Goal: Transaction & Acquisition: Purchase product/service

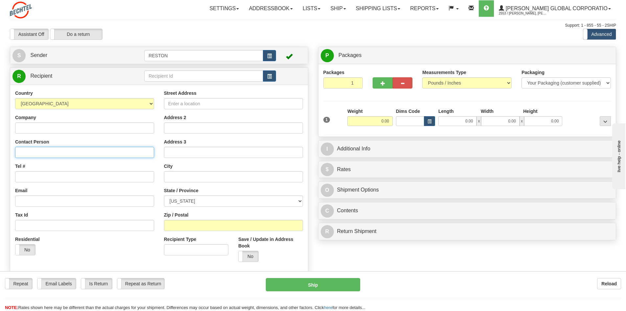
click at [48, 152] on input "Contact Person" at bounding box center [84, 152] width 139 height 11
type input "[PERSON_NAME]"
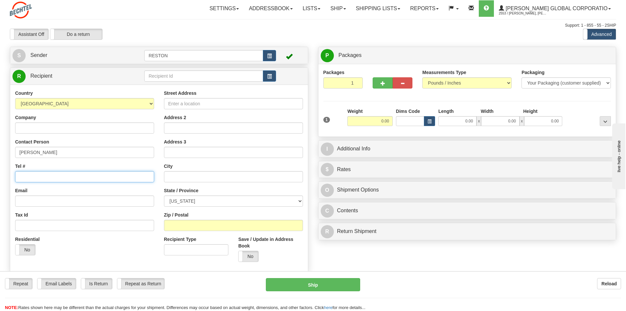
click at [32, 175] on input "Tel #" at bounding box center [84, 176] width 139 height 11
paste input "[PHONE_NUMBER]"
type input "[PHONE_NUMBER]"
click at [34, 198] on input "Email" at bounding box center [84, 200] width 139 height 11
click at [72, 203] on input "Email" at bounding box center [84, 200] width 139 height 11
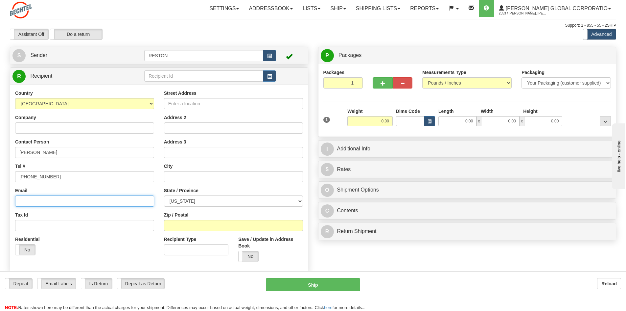
paste input "[EMAIL_ADDRESS][PERSON_NAME][DOMAIN_NAME]"
type input "[EMAIL_ADDRESS][PERSON_NAME][DOMAIN_NAME]"
click at [212, 100] on input "Street Address" at bounding box center [233, 103] width 139 height 11
paste input "2200 Pennsylvania Ave"
type input "[STREET_ADDRESS][US_STATE]"
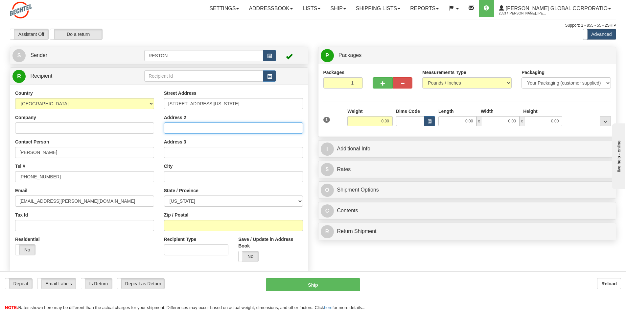
click at [192, 125] on input "Address 2" at bounding box center [233, 127] width 139 height 11
paste input "Suite 300W"
type input "Suite 300W"
click at [184, 176] on input "text" at bounding box center [233, 176] width 139 height 11
type input "[US_STATE]"
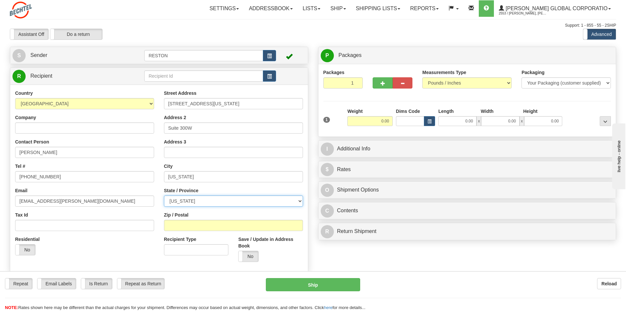
click at [198, 200] on select "[US_STATE] [US_STATE] [US_STATE] [US_STATE] Armed Forces America Armed Forces E…" at bounding box center [233, 200] width 139 height 11
select select "DC"
click at [164, 195] on select "[US_STATE] [US_STATE] [US_STATE] [US_STATE] Armed Forces America Armed Forces E…" at bounding box center [233, 200] width 139 height 11
click at [187, 223] on input "Zip / Postal" at bounding box center [233, 225] width 139 height 11
type input "20037"
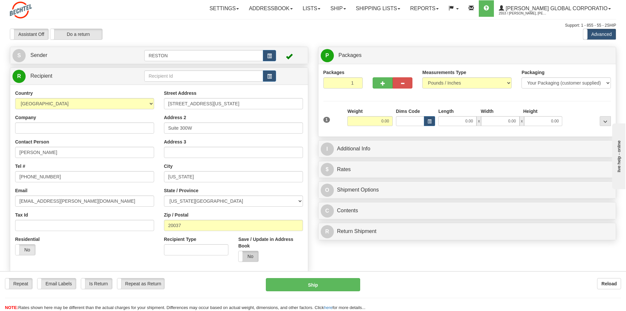
click at [256, 257] on label "No" at bounding box center [249, 256] width 20 height 11
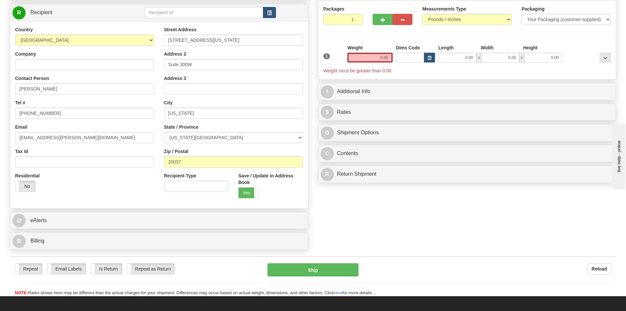
scroll to position [66, 0]
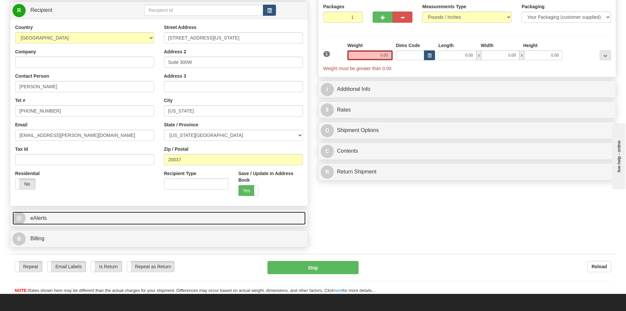
click at [53, 218] on link "@ eAlerts" at bounding box center [158, 217] width 293 height 13
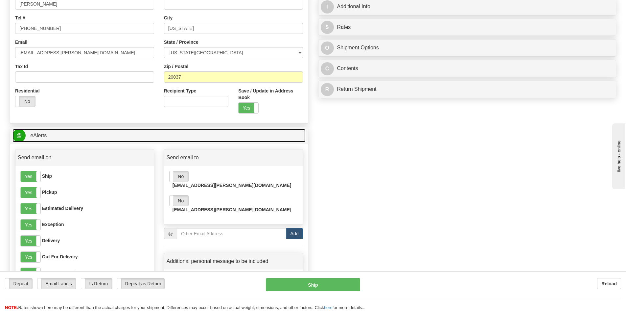
scroll to position [164, 0]
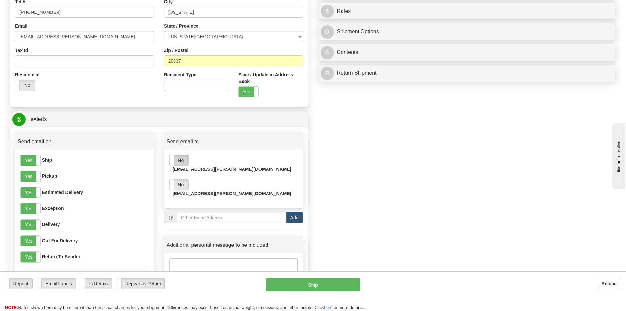
click at [181, 161] on label "No" at bounding box center [179, 160] width 19 height 11
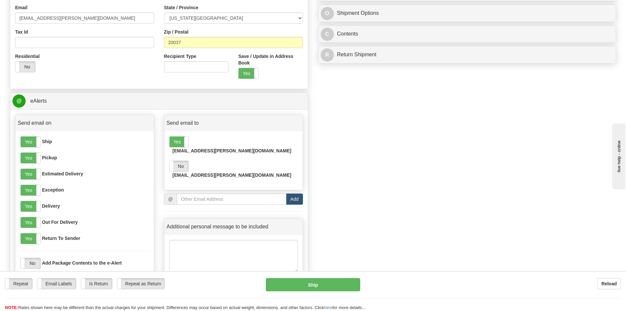
scroll to position [263, 0]
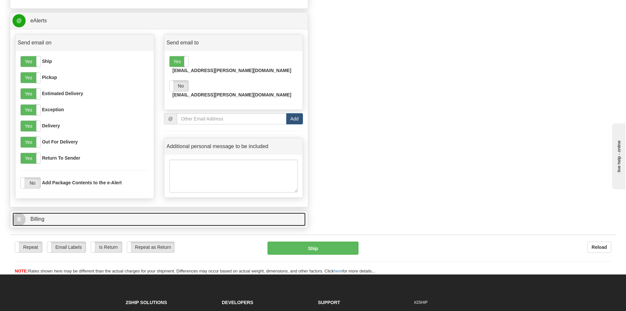
click at [32, 219] on span "Billing" at bounding box center [37, 219] width 14 height 6
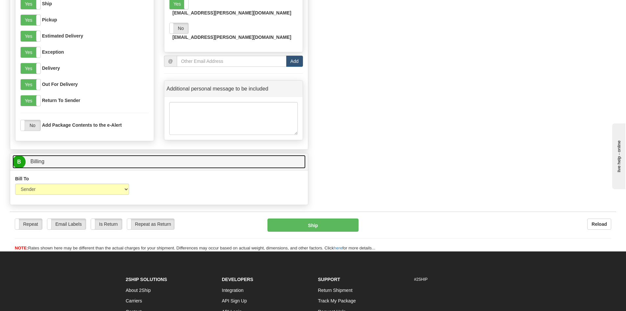
scroll to position [329, 0]
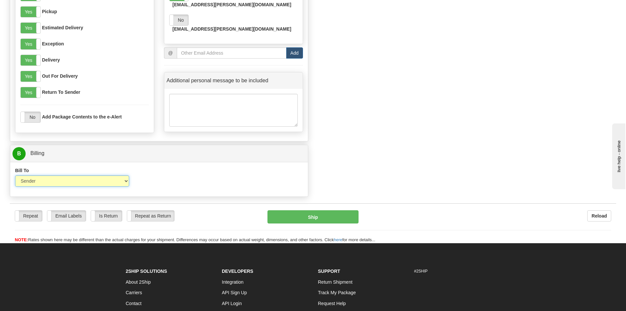
click at [127, 181] on select "Sender Recipient Third Party Collect" at bounding box center [72, 180] width 114 height 11
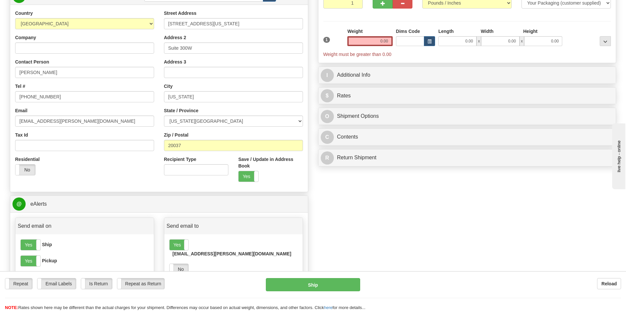
scroll to position [0, 0]
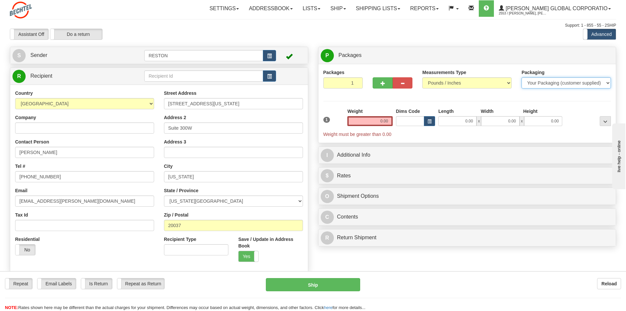
click at [604, 82] on select "Your Packaging (customer supplied) Envelope (carrier supplied) Pack (carrier su…" at bounding box center [566, 82] width 89 height 11
select select "2"
click at [522, 77] on select "Your Packaging (customer supplied) Envelope (carrier supplied) Pack (carrier su…" at bounding box center [566, 82] width 89 height 11
drag, startPoint x: 376, startPoint y: 120, endPoint x: 415, endPoint y: 120, distance: 39.1
click at [415, 120] on div "1 Weight 0.00 Dims Code 0 x" at bounding box center [467, 123] width 291 height 30
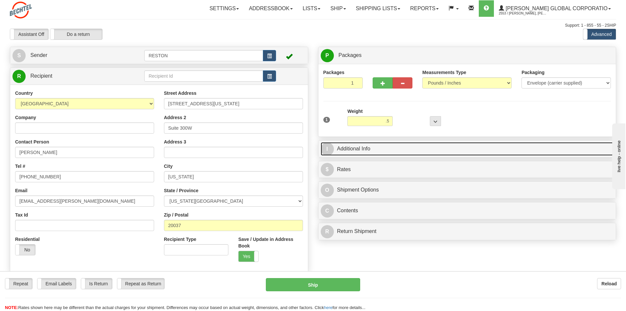
type input "0.50"
click at [330, 149] on span "I" at bounding box center [327, 148] width 13 height 13
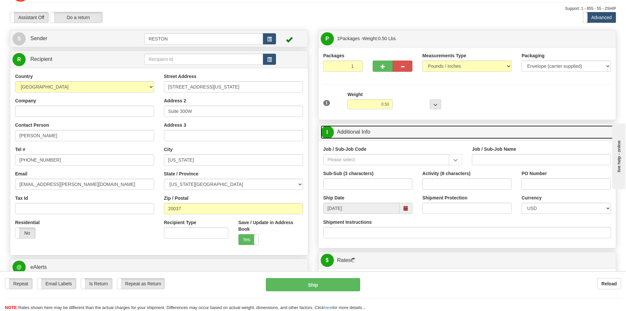
scroll to position [33, 0]
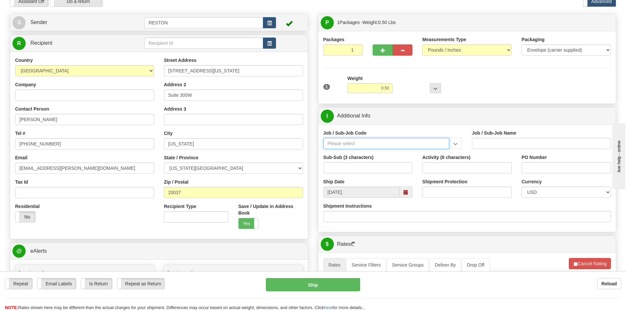
click at [394, 142] on input "Job / Sub-Job Code" at bounding box center [386, 143] width 126 height 11
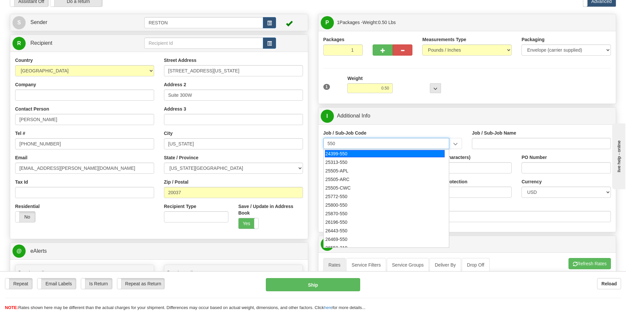
type input "550"
type input "9"
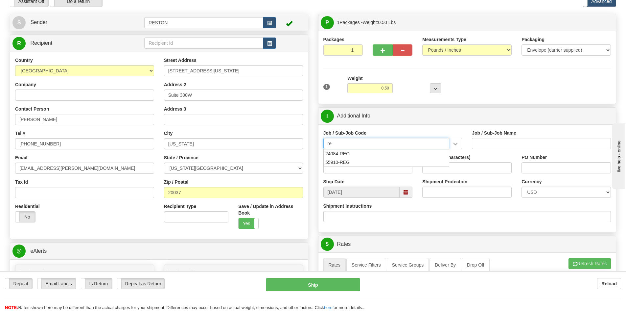
type input "r"
click at [491, 147] on input "Job / Sub-Job Name" at bounding box center [541, 143] width 139 height 11
click at [358, 145] on input "Job / Sub-Job Code" at bounding box center [386, 143] width 126 height 11
click at [351, 167] on input "Sub-Sub (3 characters)" at bounding box center [367, 167] width 89 height 11
click at [354, 142] on input "Job / Sub-Job Code" at bounding box center [386, 143] width 126 height 11
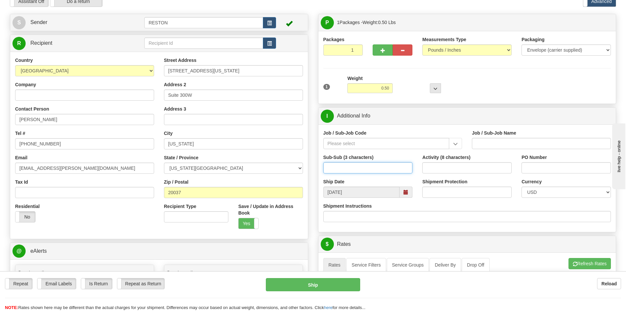
click at [363, 169] on input "Sub-Sub (3 characters)" at bounding box center [367, 167] width 89 height 11
click at [406, 139] on input "Job / Sub-Job Code" at bounding box center [386, 143] width 126 height 11
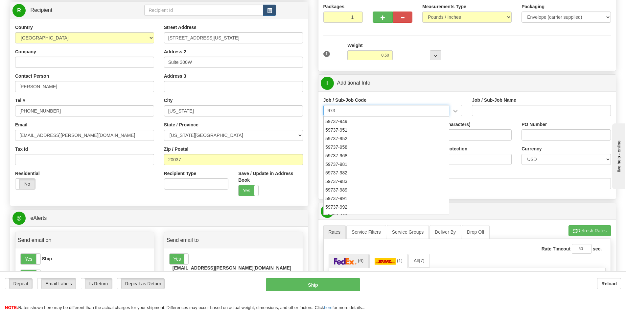
scroll to position [264, 0]
type input "9"
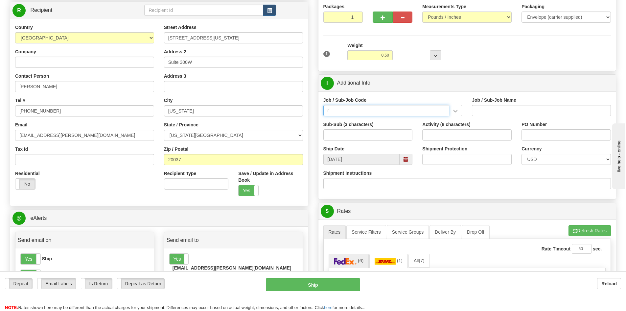
type input "r"
click at [527, 109] on input "Job / Sub-Job Name" at bounding box center [541, 110] width 139 height 11
click at [447, 135] on input "Activity (8 characters)" at bounding box center [466, 134] width 89 height 11
click at [373, 135] on input "Sub-Sub (3 characters)" at bounding box center [367, 134] width 89 height 11
click at [452, 132] on input "Activity (8 characters)" at bounding box center [466, 134] width 89 height 11
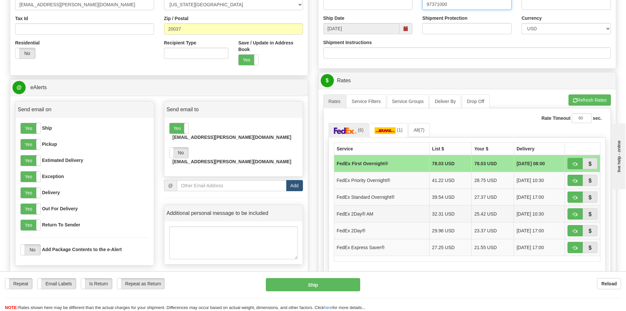
scroll to position [197, 0]
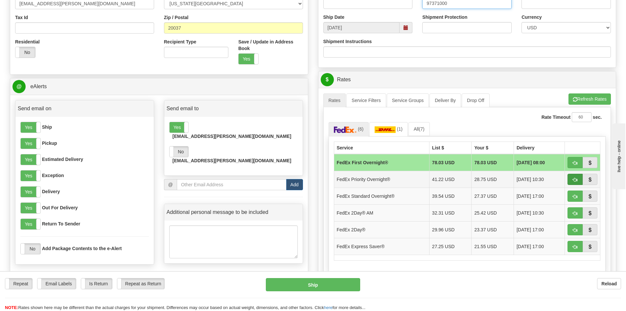
type input "97371000"
click at [576, 179] on span "button" at bounding box center [575, 179] width 5 height 4
type input "01"
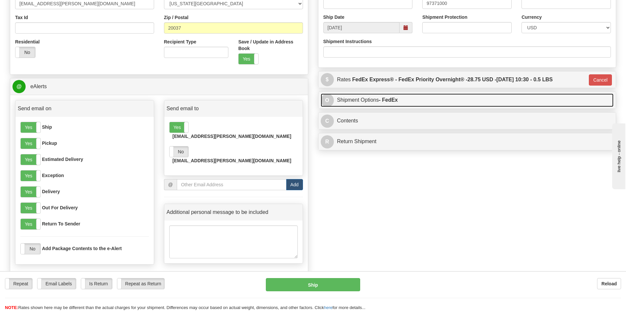
click at [359, 103] on link "O Shipment Options - FedEx" at bounding box center [467, 99] width 293 height 13
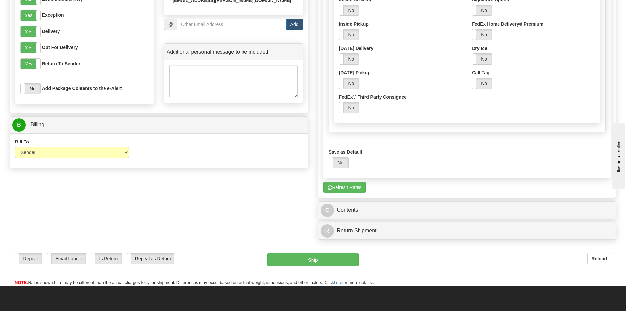
scroll to position [361, 0]
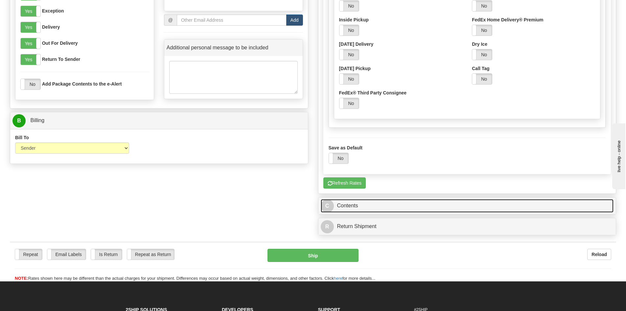
click at [348, 207] on link "C Contents" at bounding box center [467, 205] width 293 height 13
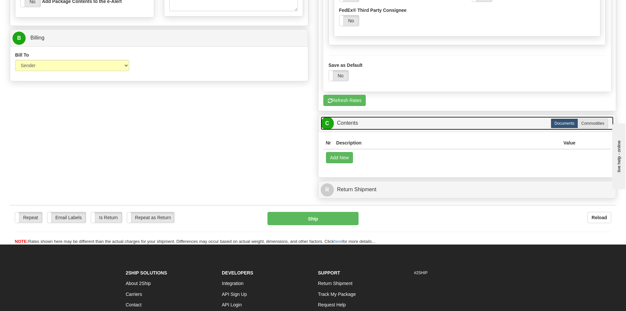
scroll to position [460, 0]
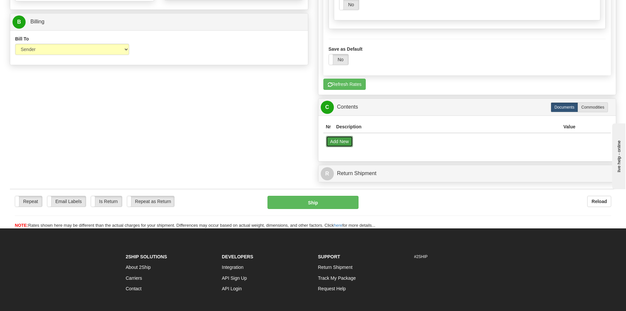
click at [342, 141] on button "Add New" at bounding box center [339, 141] width 27 height 11
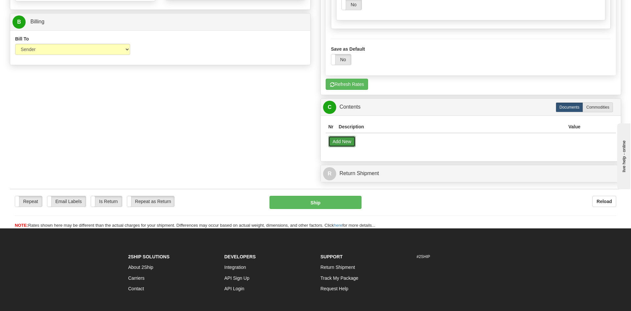
select select "US"
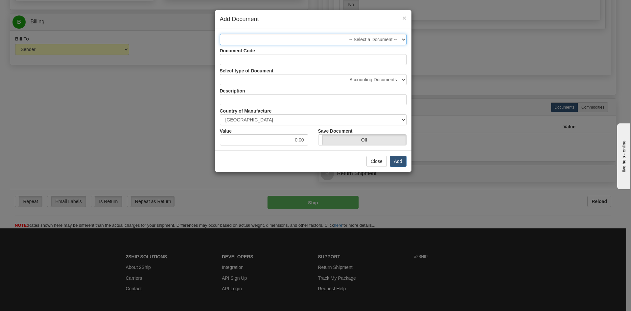
click at [368, 38] on select "-- Select a Document --" at bounding box center [313, 39] width 187 height 11
click at [381, 40] on select "-- Select a Document --" at bounding box center [313, 39] width 187 height 11
click at [383, 79] on select "Accounting Documents Analysis Reports Applications (Completed) Bank Statements …" at bounding box center [313, 79] width 187 height 11
select select "31"
click at [220, 74] on select "Accounting Documents Analysis Reports Applications (Completed) Bank Statements …" at bounding box center [313, 79] width 187 height 11
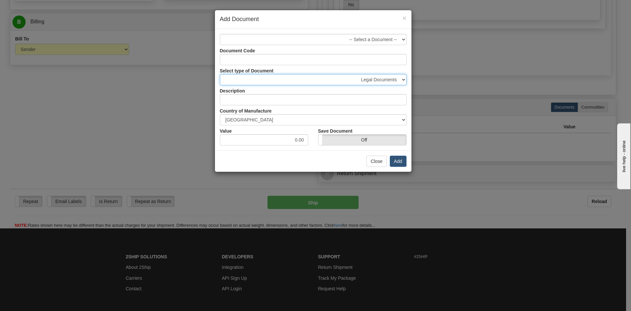
type input "Legal Documents"
click at [396, 161] on button "Add" at bounding box center [398, 160] width 17 height 11
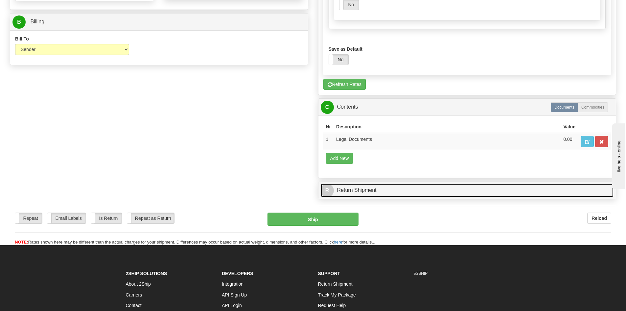
click at [368, 190] on link "R Return Shipment" at bounding box center [467, 189] width 293 height 13
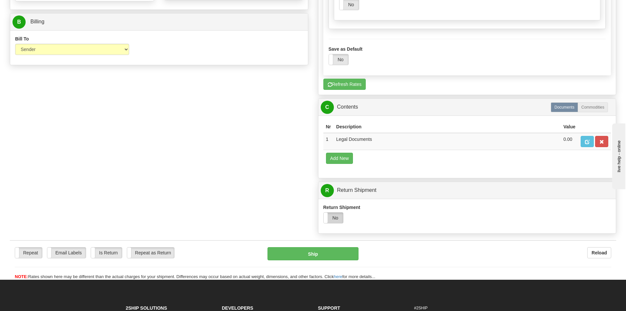
click at [341, 217] on label "No" at bounding box center [334, 217] width 20 height 11
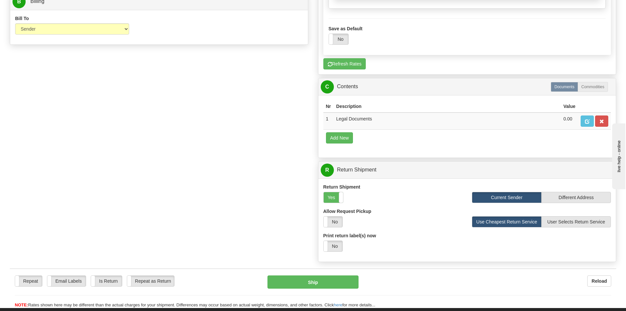
scroll to position [526, 0]
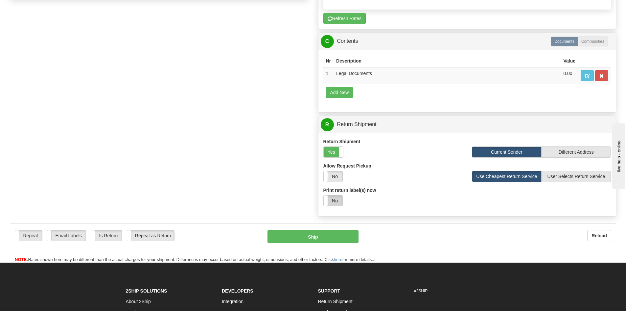
click at [336, 203] on label "No" at bounding box center [333, 200] width 19 height 11
select select "1"
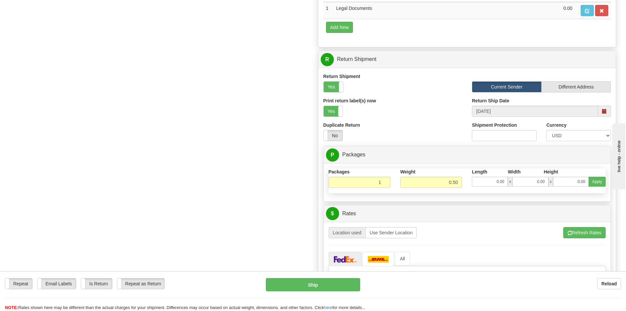
scroll to position [591, 0]
click at [606, 110] on span at bounding box center [604, 110] width 5 height 5
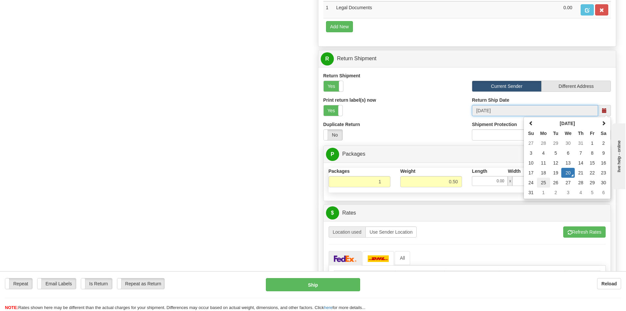
click at [541, 182] on td "25" at bounding box center [543, 182] width 13 height 10
type input "08/25/2025"
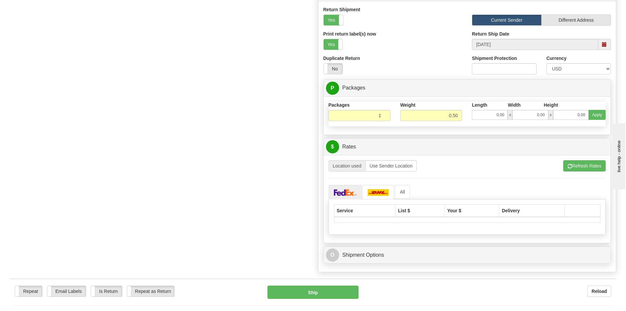
scroll to position [690, 0]
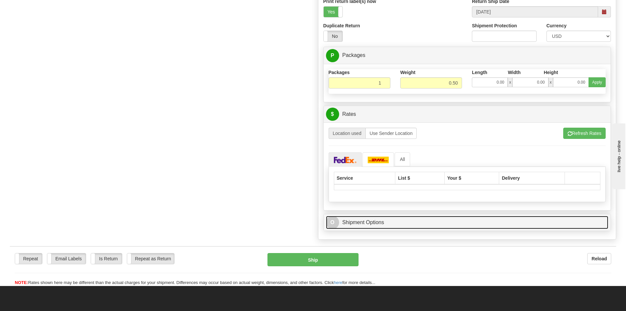
click at [381, 221] on link "O Shipment Options" at bounding box center [467, 222] width 283 height 13
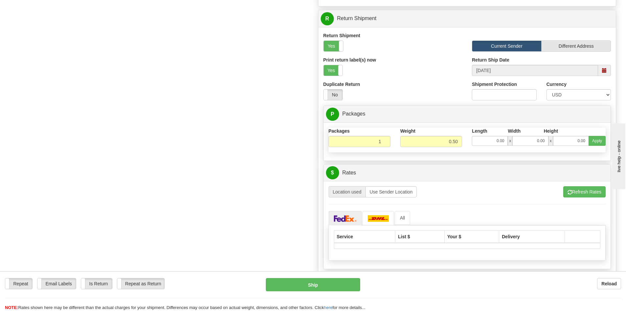
scroll to position [591, 0]
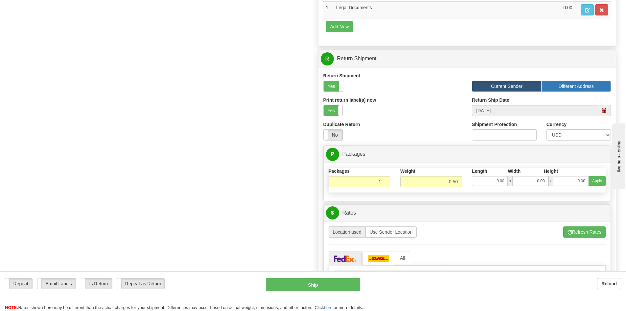
click at [578, 85] on label "Different Address" at bounding box center [576, 86] width 69 height 11
radio input "true"
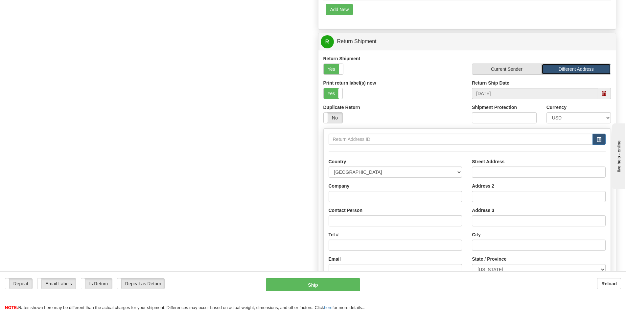
scroll to position [624, 0]
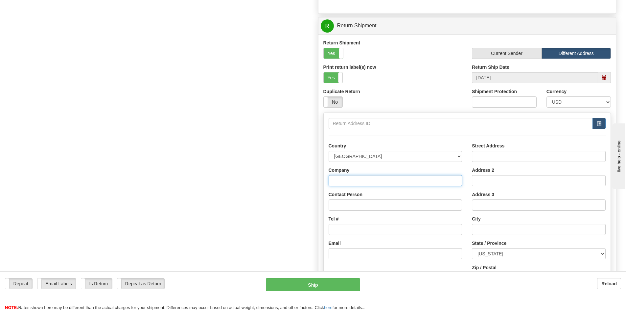
click at [351, 181] on input "Company" at bounding box center [396, 180] width 134 height 11
click at [347, 206] on input "Contact Person" at bounding box center [396, 204] width 134 height 11
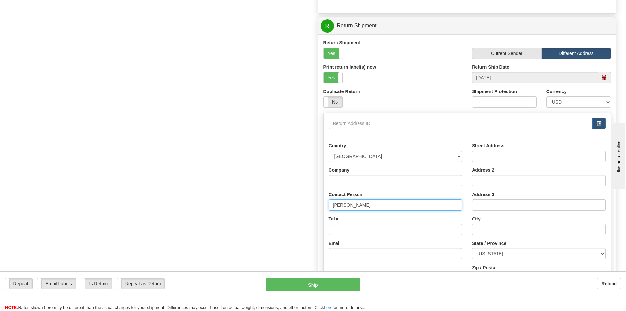
type input "[PERSON_NAME]"
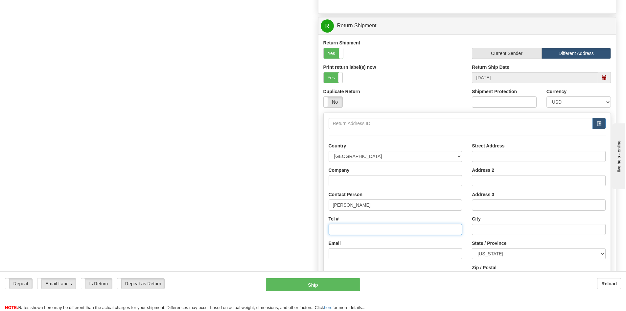
click at [342, 231] on input "Tel #" at bounding box center [396, 228] width 134 height 11
paste input "97371000"
type input "97371000"
click at [349, 251] on input "Email" at bounding box center [396, 253] width 134 height 11
paste input "[EMAIL_ADDRESS][PERSON_NAME][DOMAIN_NAME]"
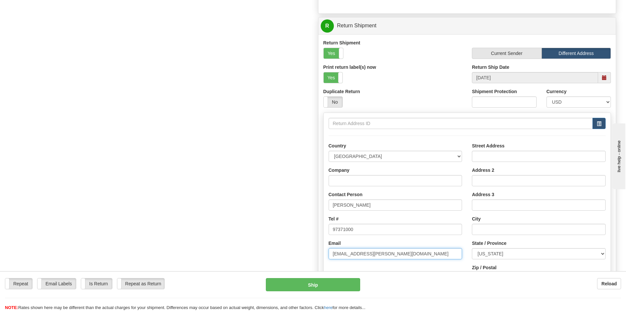
type input "[EMAIL_ADDRESS][PERSON_NAME][DOMAIN_NAME]"
click at [500, 158] on input "Street Address" at bounding box center [539, 156] width 134 height 11
paste input "[STREET_ADDRESS][PERSON_NAME]"
type input "[STREET_ADDRESS][PERSON_NAME]"
click at [491, 182] on input "Address 2" at bounding box center [539, 180] width 134 height 11
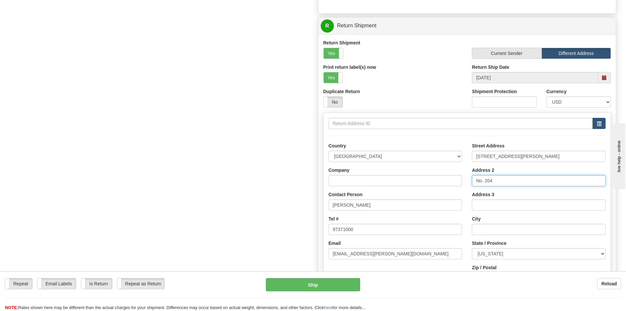
type input "No. 204"
click at [482, 228] on input "City" at bounding box center [539, 228] width 134 height 11
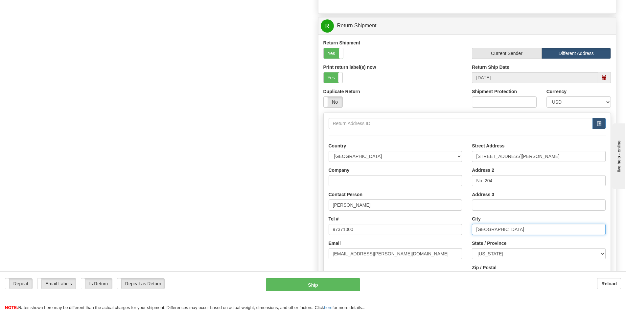
type input "[GEOGRAPHIC_DATA]"
select select "CA"
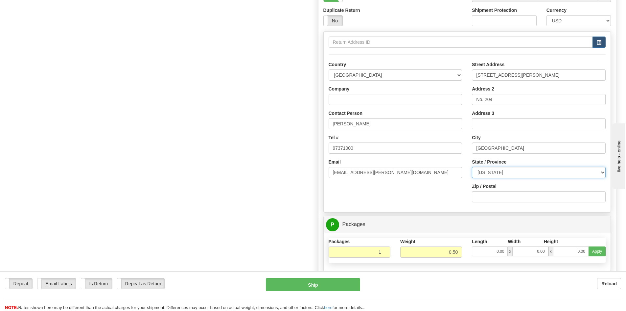
scroll to position [723, 0]
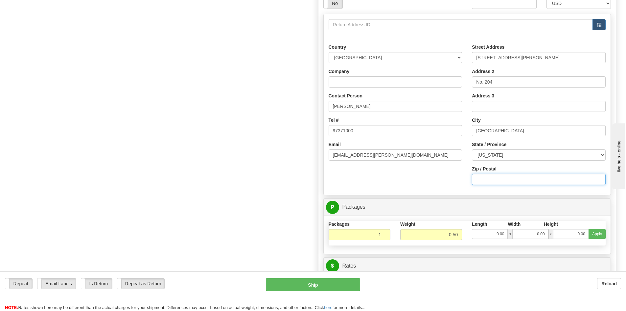
click at [496, 179] on input "Zip / Postal" at bounding box center [539, 179] width 134 height 11
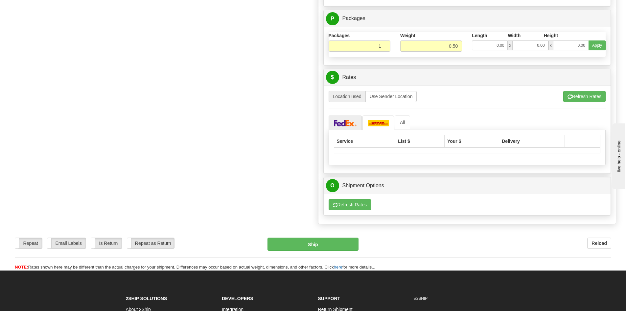
scroll to position [920, 0]
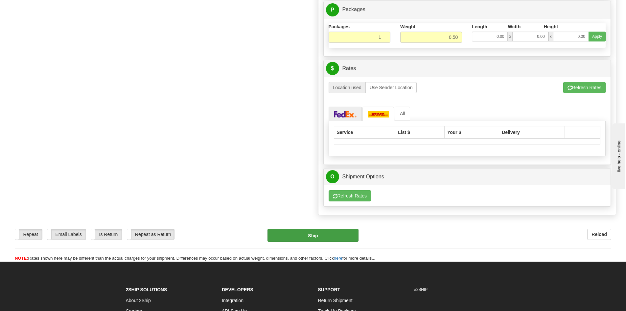
type input "94107"
click at [315, 236] on button "Ship" at bounding box center [312, 234] width 91 height 13
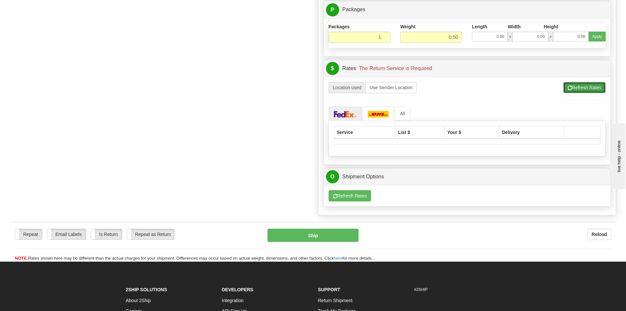
click at [588, 86] on button "Refresh Rates" at bounding box center [584, 87] width 42 height 11
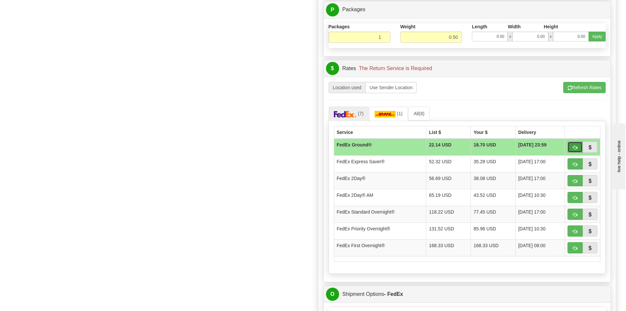
click at [577, 145] on span "button" at bounding box center [575, 147] width 5 height 4
type input "92"
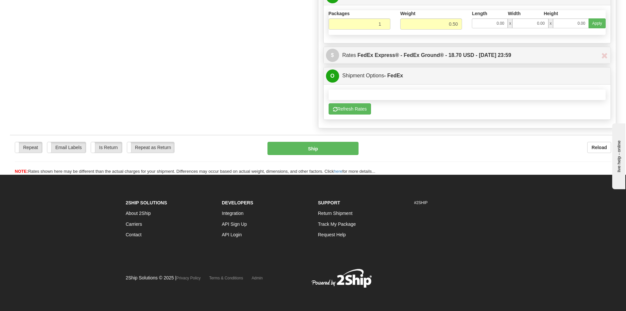
scroll to position [671, 0]
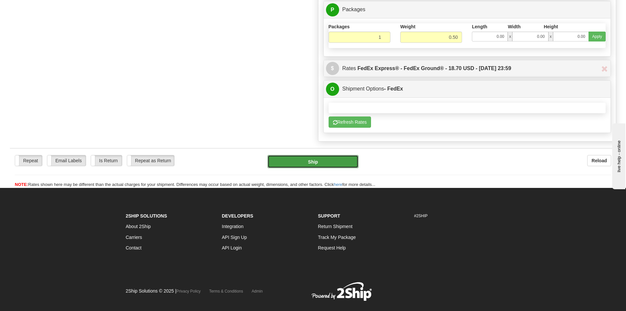
click at [323, 160] on button "Ship" at bounding box center [312, 161] width 91 height 13
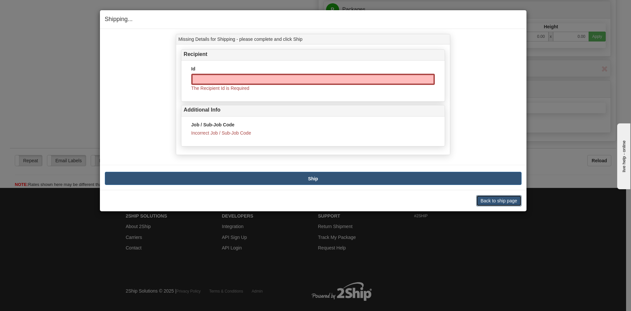
click at [502, 200] on button "Back to ship page" at bounding box center [498, 200] width 45 height 11
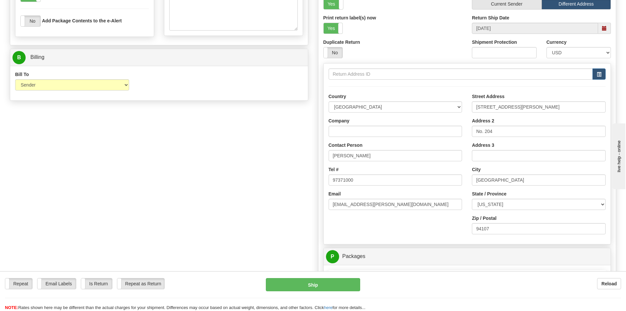
scroll to position [427, 0]
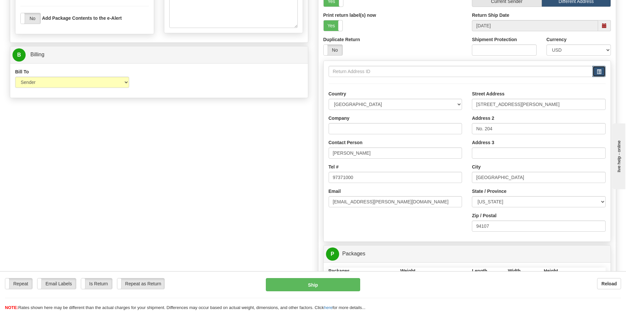
click at [600, 70] on span "button" at bounding box center [599, 72] width 5 height 4
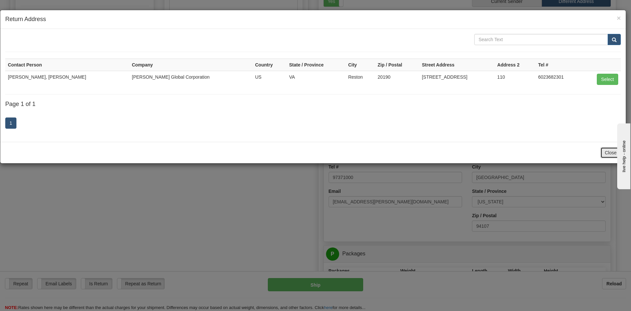
click at [608, 151] on button "Close" at bounding box center [610, 152] width 20 height 11
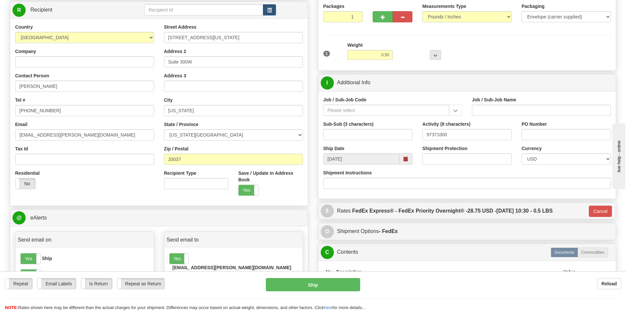
scroll to position [66, 0]
click at [369, 110] on input "Job / Sub-Job Code" at bounding box center [386, 110] width 126 height 11
click at [422, 111] on input "Job / Sub-Job Code" at bounding box center [386, 110] width 126 height 11
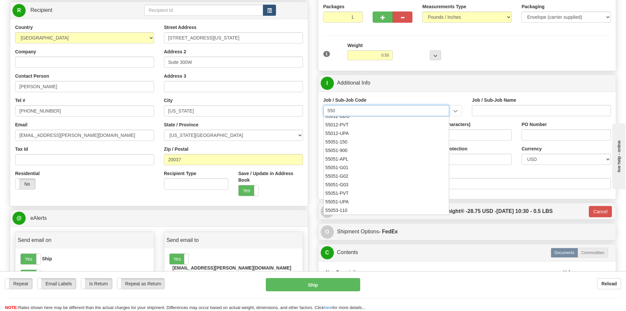
scroll to position [752, 0]
drag, startPoint x: 342, startPoint y: 110, endPoint x: 317, endPoint y: 111, distance: 25.3
type input "973"
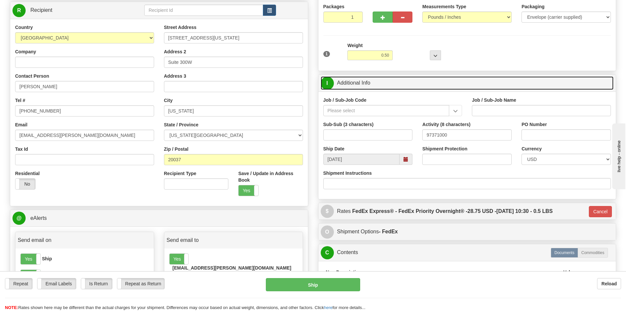
click at [405, 89] on link "I Additional Info" at bounding box center [467, 82] width 293 height 13
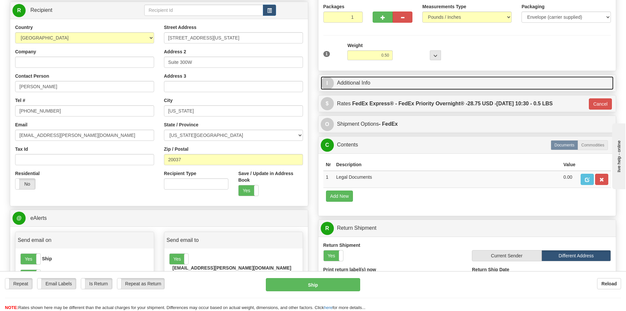
click at [390, 83] on link "I Additional Info" at bounding box center [467, 82] width 293 height 13
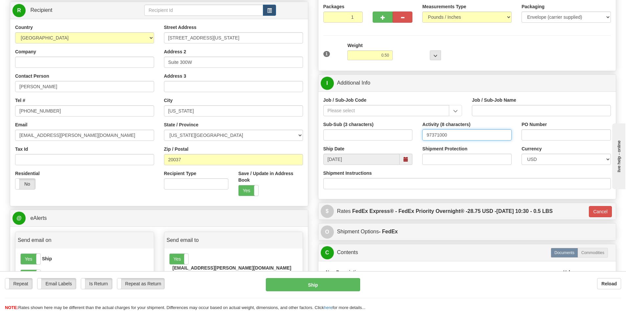
click at [441, 135] on input "97371000" at bounding box center [466, 134] width 89 height 11
click at [492, 109] on input "Job / Sub-Job Name" at bounding box center [541, 110] width 139 height 11
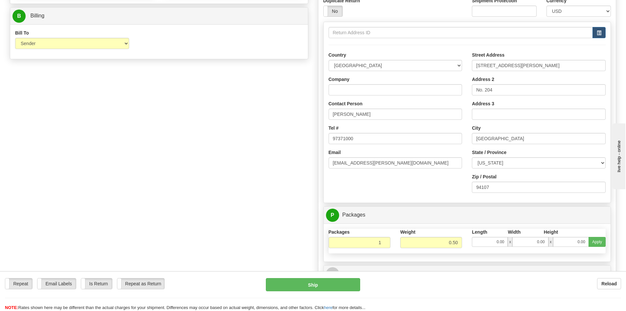
scroll to position [591, 0]
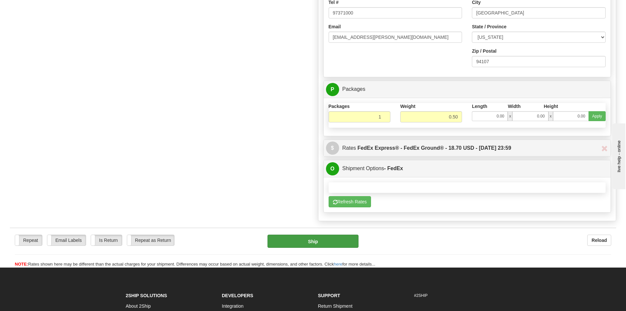
type input "97371000"
click at [304, 242] on button "Ship" at bounding box center [312, 240] width 91 height 13
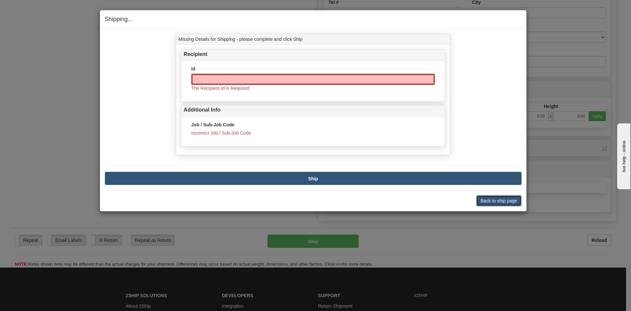
click at [506, 200] on button "Back to ship page" at bounding box center [498, 200] width 45 height 11
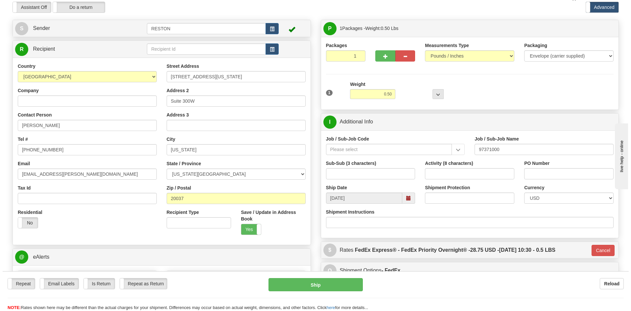
scroll to position [0, 0]
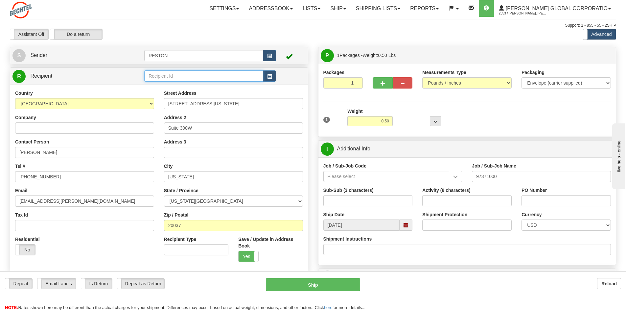
click at [176, 75] on input "text" at bounding box center [203, 75] width 119 height 11
click at [271, 77] on span "button" at bounding box center [269, 76] width 5 height 4
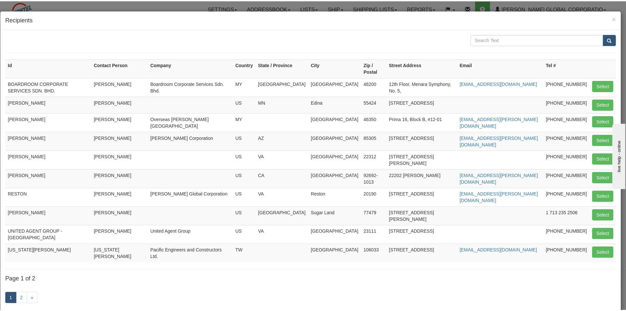
scroll to position [32, 0]
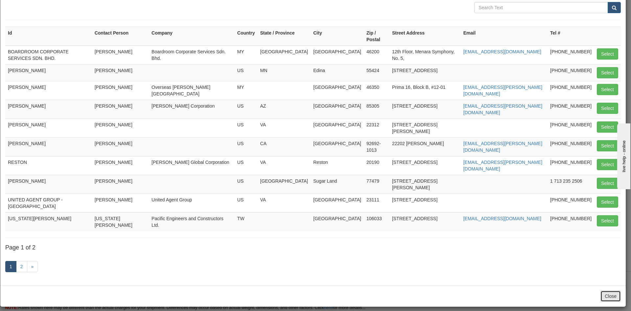
click at [606, 294] on button "Close" at bounding box center [610, 295] width 20 height 11
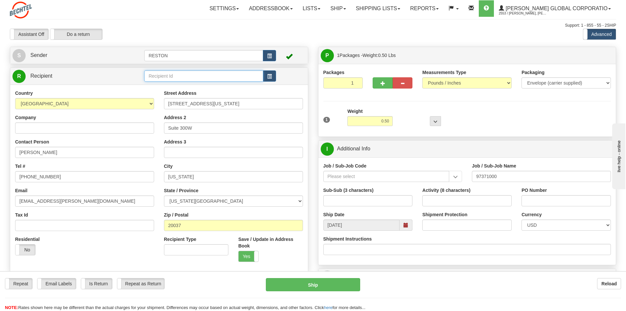
click at [209, 77] on input "text" at bounding box center [203, 75] width 119 height 11
type input "[PERSON_NAME]"
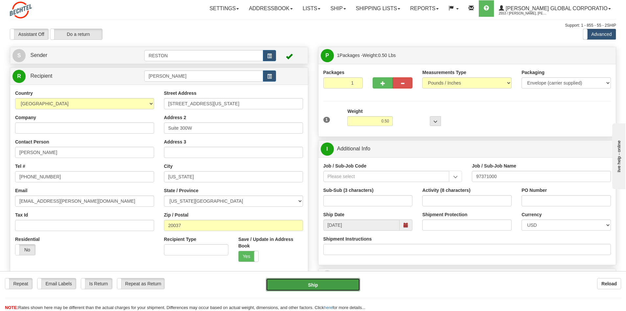
click at [297, 285] on button "Ship" at bounding box center [313, 284] width 94 height 13
type input "01"
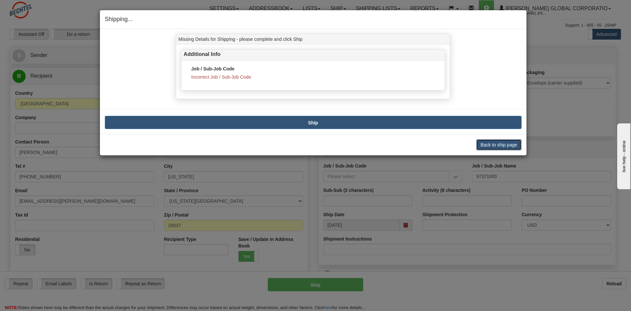
click at [499, 144] on button "Back to ship page" at bounding box center [498, 144] width 45 height 11
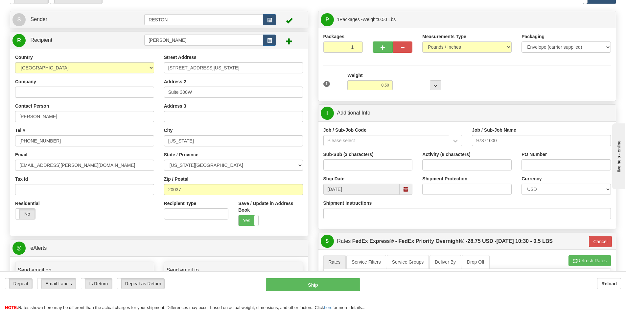
scroll to position [66, 0]
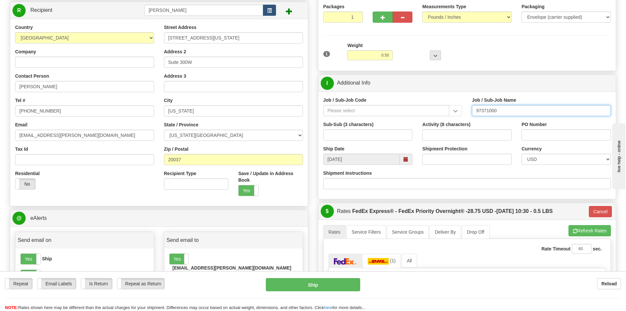
click at [480, 108] on input "97371000" at bounding box center [541, 110] width 139 height 11
click at [344, 111] on input "Job / Sub-Job Code" at bounding box center [386, 110] width 126 height 11
click at [338, 110] on input "REG97371000" at bounding box center [386, 110] width 126 height 11
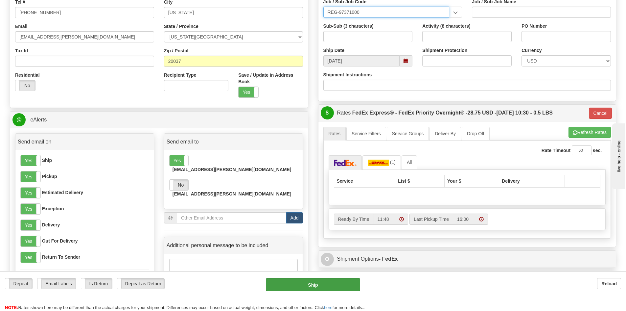
scroll to position [164, 0]
type input "REG-97371000"
click at [320, 285] on button "Ship" at bounding box center [313, 284] width 94 height 13
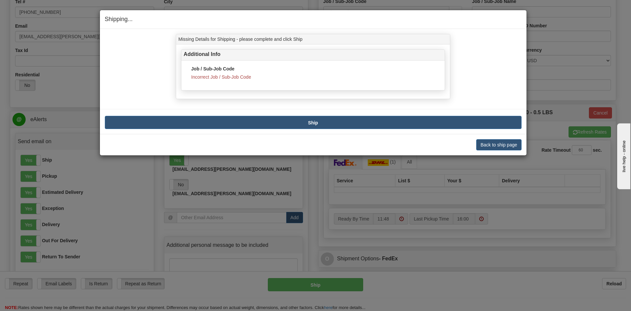
click at [220, 77] on span "Incorrect Job / Sub-Job Code" at bounding box center [221, 76] width 60 height 5
click at [487, 143] on button "Back to ship page" at bounding box center [498, 144] width 45 height 11
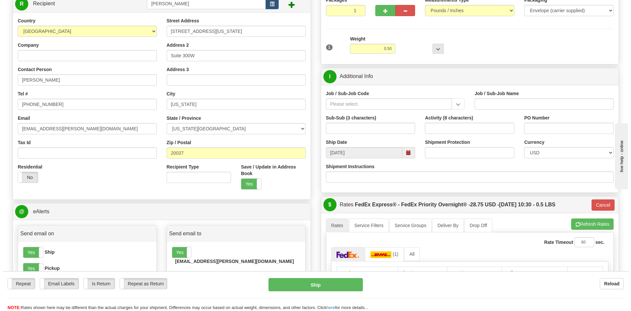
scroll to position [66, 0]
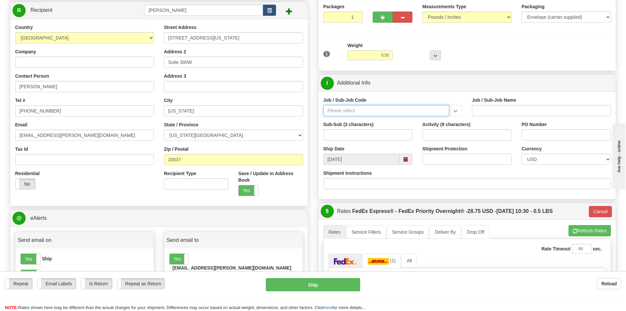
click at [348, 112] on input "Job / Sub-Job Code" at bounding box center [386, 110] width 126 height 11
paste input "97371000"
type input "97371000"
click at [502, 107] on input "Job / Sub-Job Name" at bounding box center [541, 110] width 139 height 11
click at [425, 109] on input "Job / Sub-Job Code" at bounding box center [386, 110] width 126 height 11
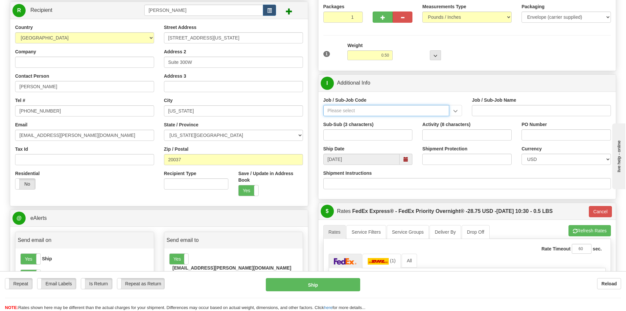
click at [368, 111] on input "Job / Sub-Job Code" at bounding box center [386, 110] width 126 height 11
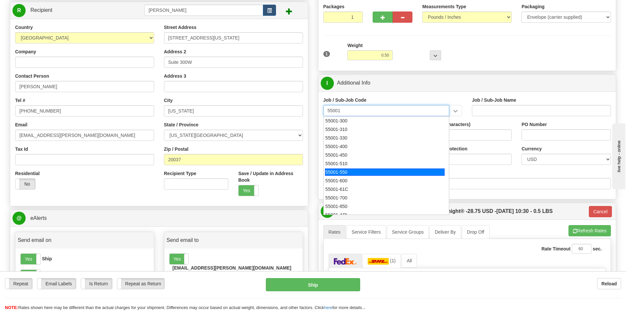
click at [339, 170] on div "55001-550" at bounding box center [385, 171] width 120 height 7
type input "55001-550"
type input "LEGAL - CORPORATE GROUP"
type input "55001-550"
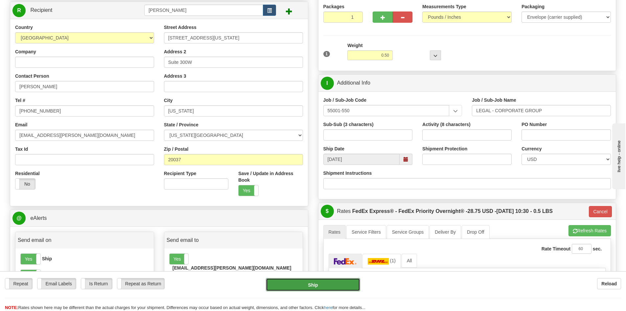
click at [312, 285] on button "Ship" at bounding box center [313, 284] width 94 height 13
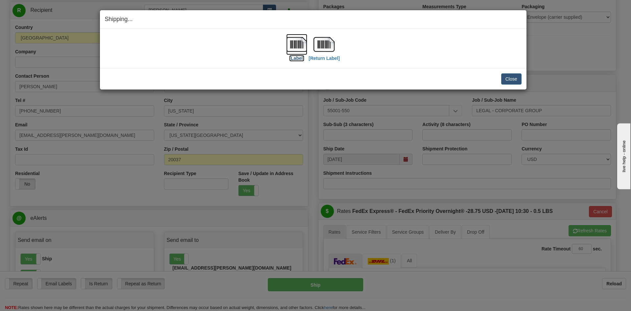
click at [294, 45] on img at bounding box center [296, 44] width 21 height 21
click at [325, 48] on img at bounding box center [323, 44] width 21 height 21
click at [511, 79] on button "Close" at bounding box center [511, 78] width 20 height 11
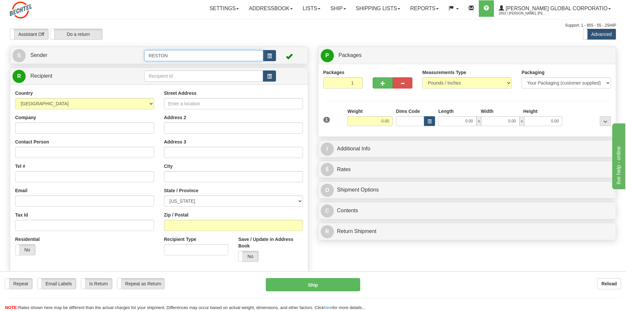
drag, startPoint x: 173, startPoint y: 56, endPoint x: 179, endPoint y: 56, distance: 6.2
click at [173, 56] on input "RESTON" at bounding box center [203, 55] width 119 height 11
click at [274, 55] on button "button" at bounding box center [269, 55] width 13 height 11
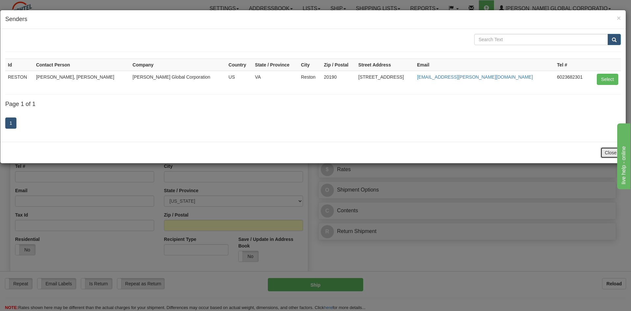
click at [607, 152] on button "Close" at bounding box center [610, 152] width 20 height 11
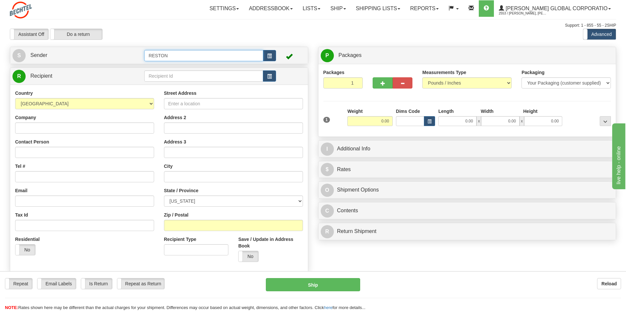
click at [159, 54] on input "RESTON" at bounding box center [203, 55] width 119 height 11
type input "[PERSON_NAME]"
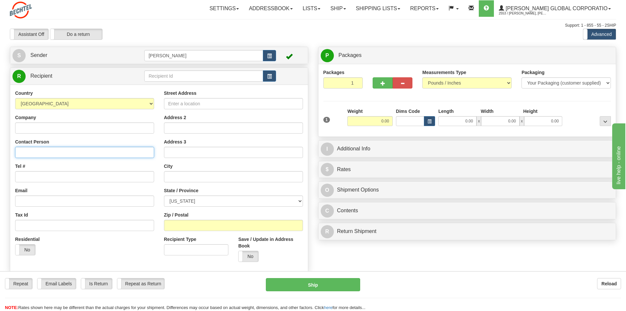
click at [44, 152] on div "Country [GEOGRAPHIC_DATA] [GEOGRAPHIC_DATA] [GEOGRAPHIC_DATA] [GEOGRAPHIC_DATA]…" at bounding box center [159, 177] width 298 height 187
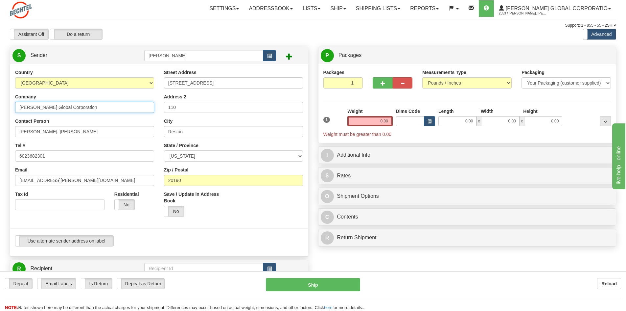
click at [38, 110] on input "[PERSON_NAME] Global Corporation" at bounding box center [84, 107] width 139 height 11
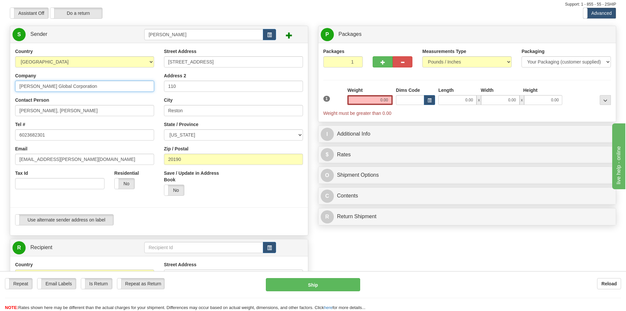
scroll to position [33, 0]
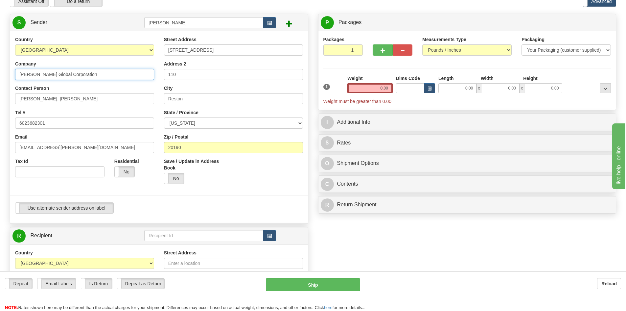
drag, startPoint x: 85, startPoint y: 74, endPoint x: 0, endPoint y: 75, distance: 85.1
click at [0, 75] on div "Toggle navigation Settings Shipping Preferences Fields Preferences New" at bounding box center [313, 238] width 626 height 542
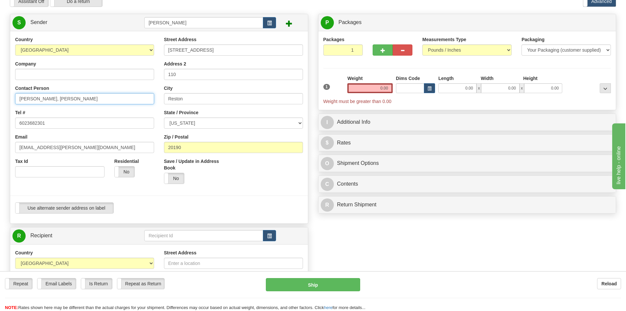
drag, startPoint x: 84, startPoint y: 97, endPoint x: 0, endPoint y: 98, distance: 83.8
click at [0, 98] on div "Toggle navigation Settings Shipping Preferences Fields Preferences New" at bounding box center [313, 238] width 626 height 542
type input "[PERSON_NAME]"
drag, startPoint x: 54, startPoint y: 124, endPoint x: 0, endPoint y: 124, distance: 53.9
click at [0, 124] on div "Toggle navigation Settings Shipping Preferences Fields Preferences New" at bounding box center [313, 238] width 626 height 542
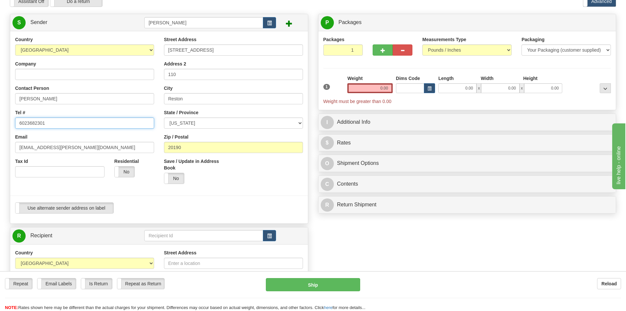
paste input "[PHONE_NUMBER]"
type input "[PHONE_NUMBER]"
drag, startPoint x: 81, startPoint y: 148, endPoint x: 3, endPoint y: 148, distance: 77.6
click at [4, 148] on div "Toggle navigation Settings Shipping Preferences Fields Preferences New" at bounding box center [313, 238] width 626 height 542
click at [81, 149] on input "[EMAIL_ADDRESS][PERSON_NAME][DOMAIN_NAME]" at bounding box center [84, 147] width 139 height 11
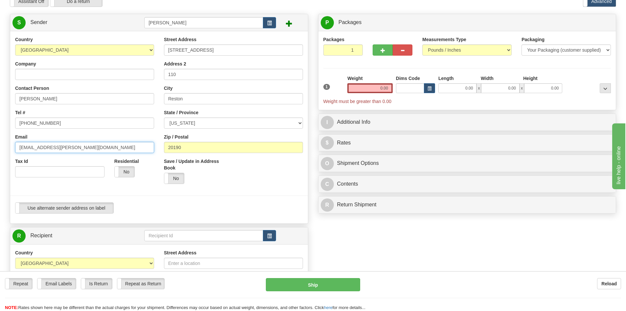
paste input "sschwegm"
type input "[EMAIL_ADDRESS][PERSON_NAME][DOMAIN_NAME]"
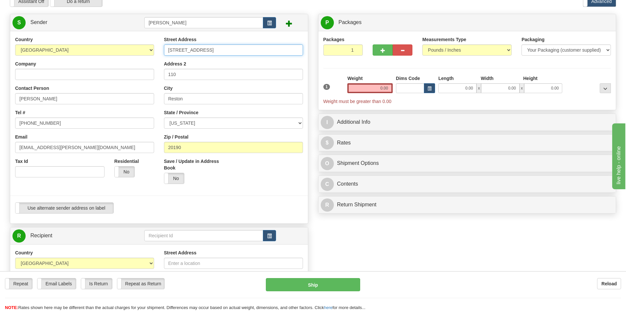
drag, startPoint x: 220, startPoint y: 50, endPoint x: 117, endPoint y: 50, distance: 103.2
click at [121, 50] on div "Country [GEOGRAPHIC_DATA] [GEOGRAPHIC_DATA] [GEOGRAPHIC_DATA] [GEOGRAPHIC_DATA]…" at bounding box center [159, 127] width 298 height 182
type input "[STREET_ADDRESS][PERSON_NAME]"
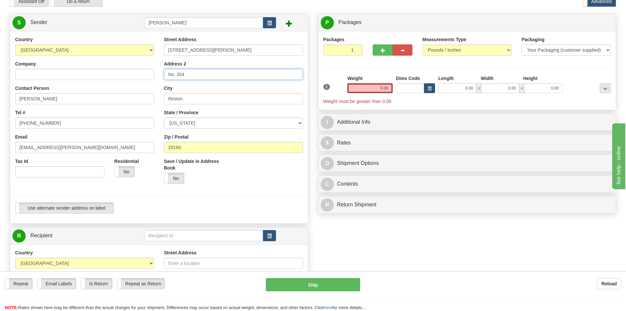
type input "No. 204"
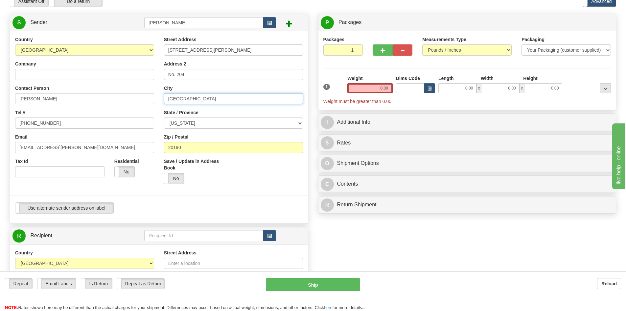
type input "[GEOGRAPHIC_DATA]"
select select "CA"
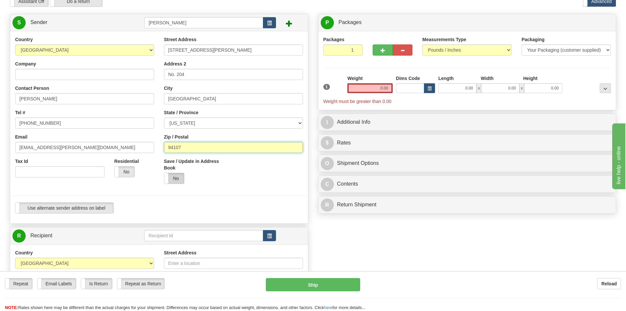
type input "94107"
click at [179, 179] on label "No" at bounding box center [174, 178] width 20 height 11
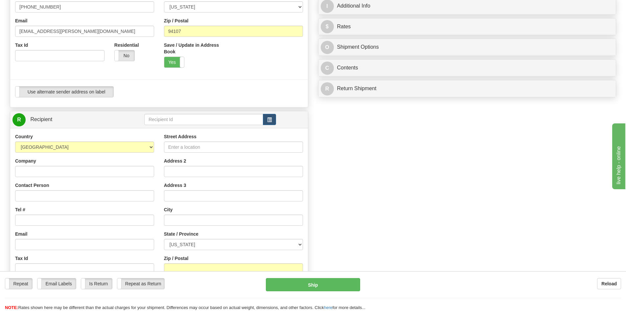
scroll to position [197, 0]
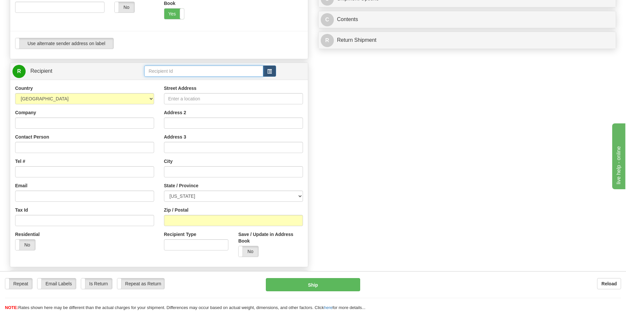
click at [179, 71] on input "text" at bounding box center [203, 70] width 119 height 11
click at [174, 81] on div "[PERSON_NAME]" at bounding box center [202, 81] width 113 height 7
type input "[PERSON_NAME]"
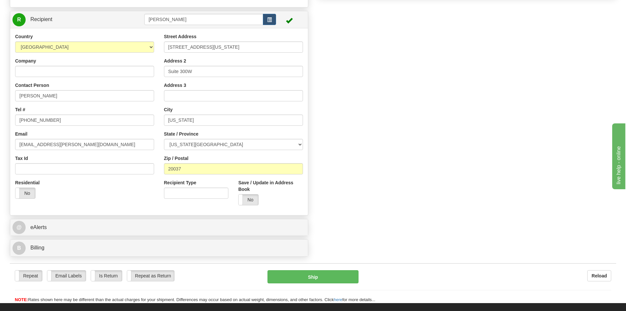
scroll to position [263, 0]
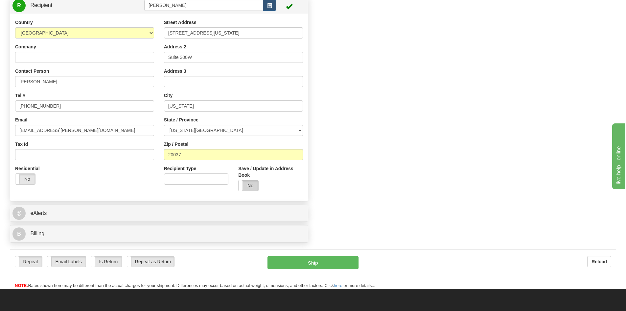
type input "0.00"
click at [250, 185] on label "No" at bounding box center [249, 185] width 20 height 11
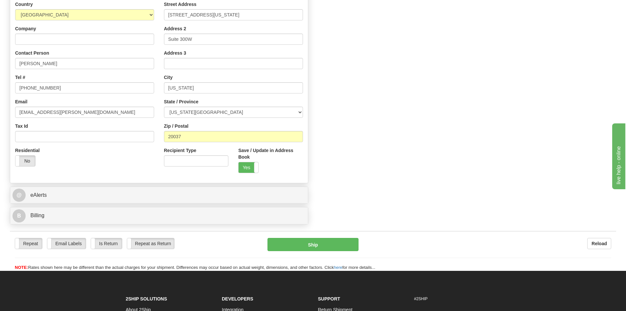
scroll to position [296, 0]
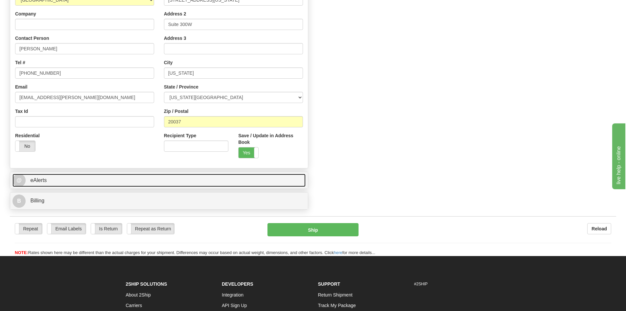
click at [43, 178] on span "eAlerts" at bounding box center [38, 180] width 16 height 6
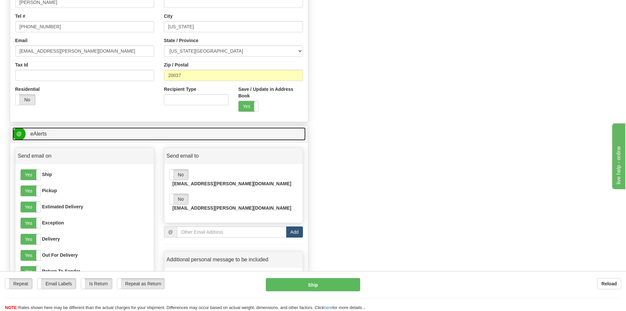
scroll to position [361, 0]
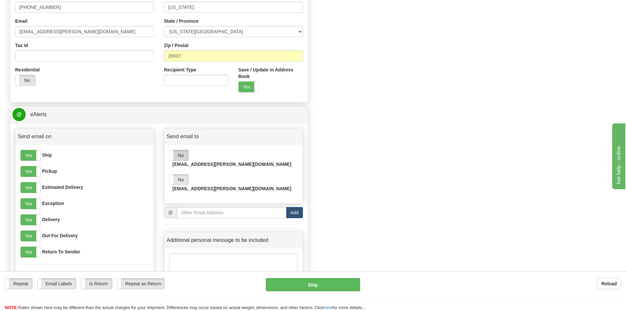
click at [179, 154] on label "No" at bounding box center [179, 155] width 19 height 11
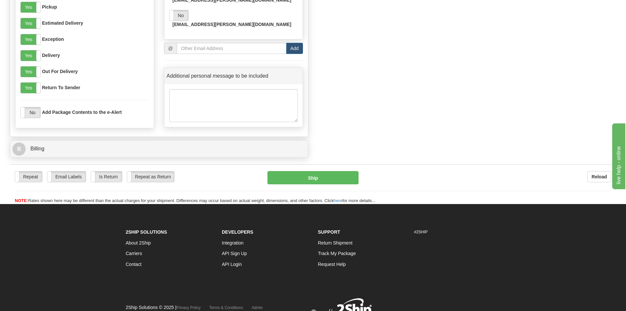
scroll to position [526, 0]
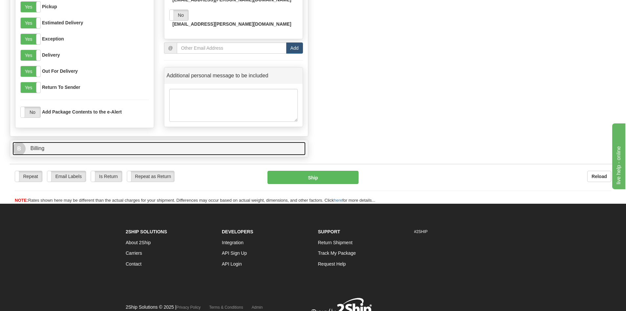
click at [41, 149] on span "Billing" at bounding box center [37, 148] width 14 height 6
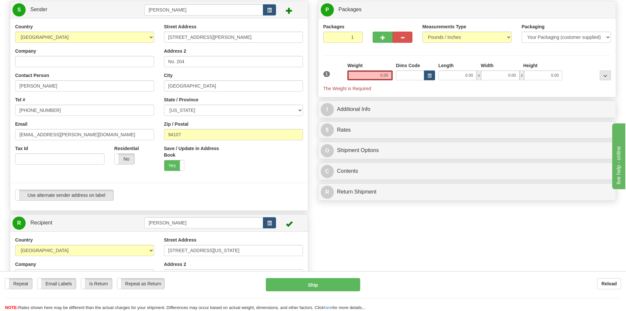
scroll to position [0, 0]
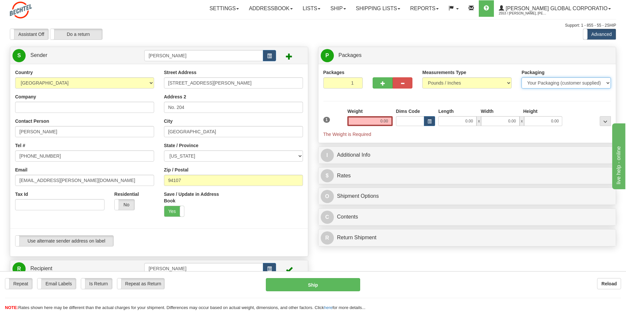
click at [580, 82] on select "Your Packaging (customer supplied) Envelope (carrier supplied) Pack (carrier su…" at bounding box center [566, 82] width 89 height 11
select select "2"
click at [522, 77] on select "Your Packaging (customer supplied) Envelope (carrier supplied) Pack (carrier su…" at bounding box center [566, 82] width 89 height 11
drag, startPoint x: 375, startPoint y: 123, endPoint x: 411, endPoint y: 123, distance: 36.5
click at [411, 123] on div "1 Weight 0.00 Dims Code 0 x" at bounding box center [467, 123] width 291 height 30
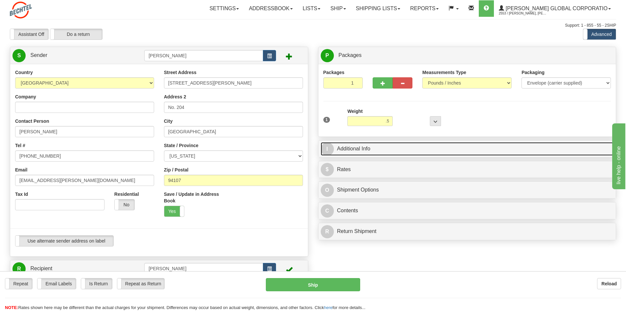
type input "0.50"
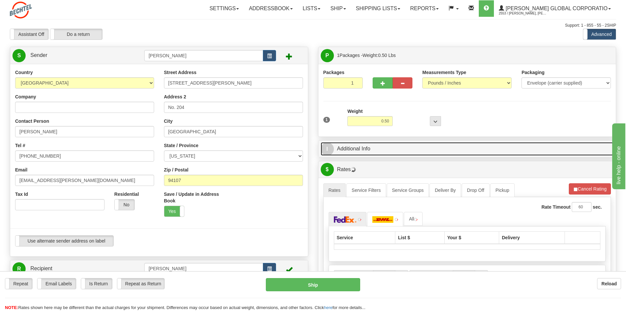
click at [356, 148] on link "I Additional Info" at bounding box center [467, 148] width 293 height 13
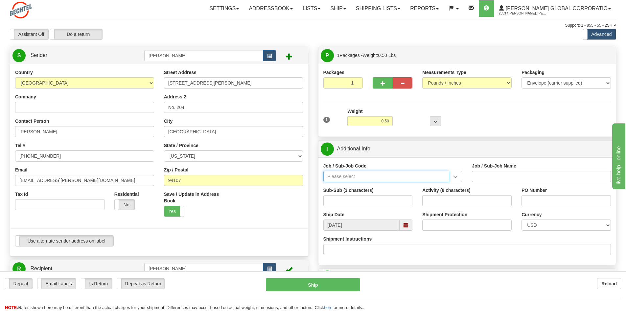
click at [361, 178] on input "Job / Sub-Job Code" at bounding box center [386, 176] width 126 height 11
type input "550"
click at [336, 174] on input "Job / Sub-Job Code" at bounding box center [386, 176] width 126 height 11
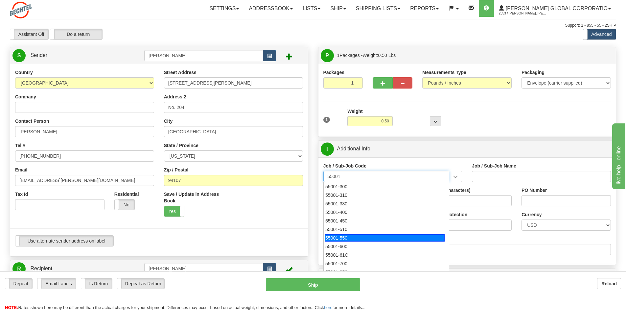
click at [368, 234] on div "55001-550" at bounding box center [385, 237] width 120 height 7
type input "55001-550"
type input "LEGAL - CORPORATE GROUP"
type input "55001-550"
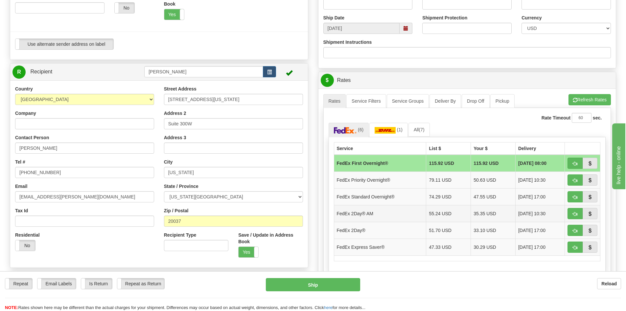
scroll to position [197, 0]
click at [478, 180] on td "50.63 USD" at bounding box center [493, 179] width 45 height 17
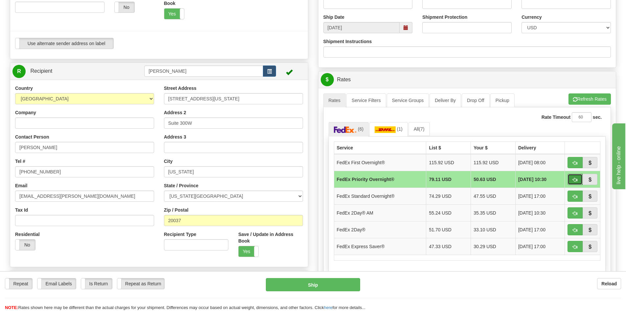
click at [575, 179] on span "button" at bounding box center [575, 179] width 5 height 4
type input "01"
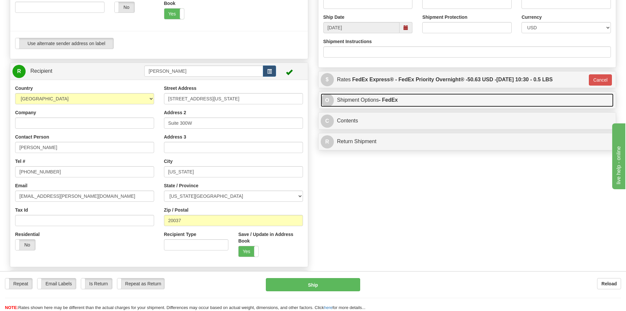
click at [373, 101] on link "O Shipment Options - FedEx" at bounding box center [467, 99] width 293 height 13
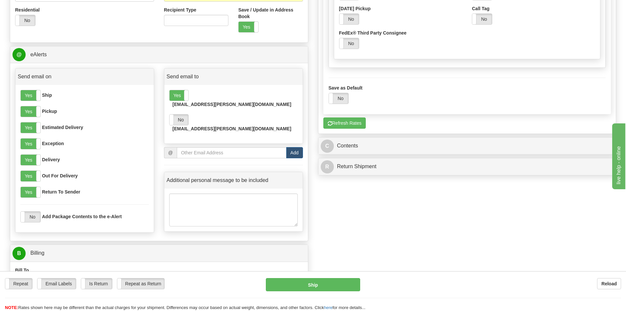
scroll to position [427, 0]
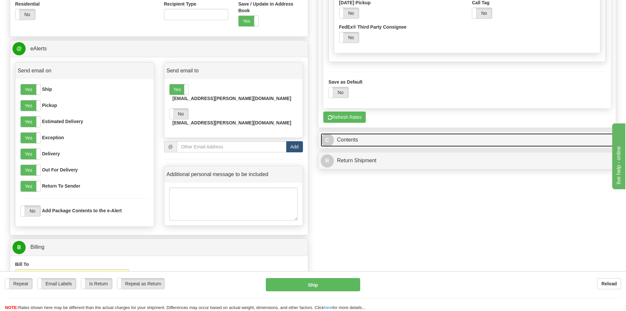
click at [353, 142] on link "C Contents" at bounding box center [467, 139] width 293 height 13
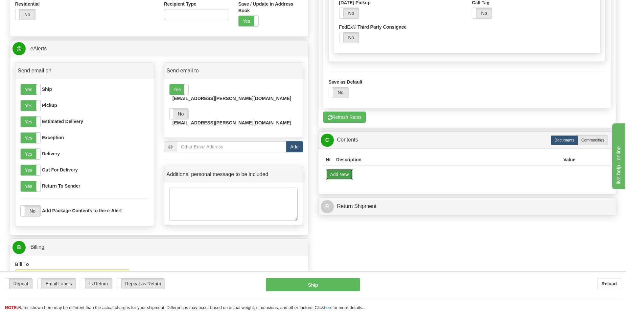
click at [341, 173] on button "Add New" at bounding box center [339, 174] width 27 height 11
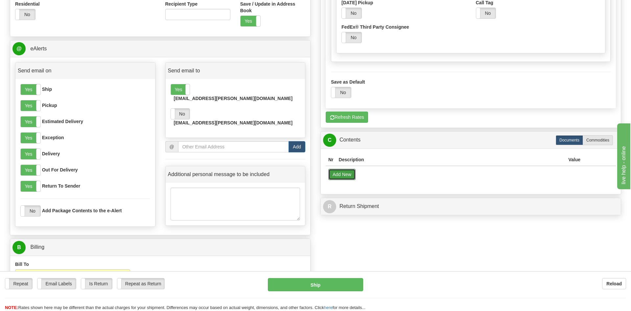
select select "US"
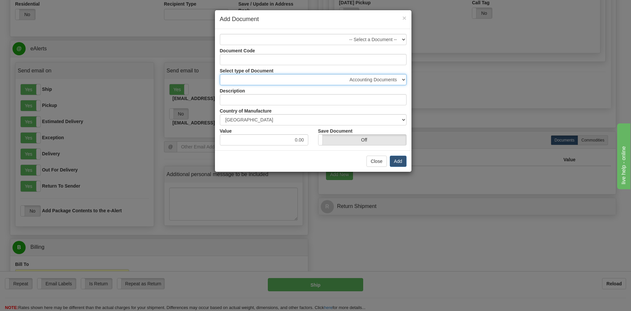
click at [384, 79] on select "Accounting Documents Analysis Reports Applications (Completed) Bank Statements …" at bounding box center [313, 79] width 187 height 11
select select "31"
click at [220, 74] on select "Accounting Documents Analysis Reports Applications (Completed) Bank Statements …" at bounding box center [313, 79] width 187 height 11
type input "Legal Documents"
click at [400, 160] on button "Add" at bounding box center [398, 160] width 17 height 11
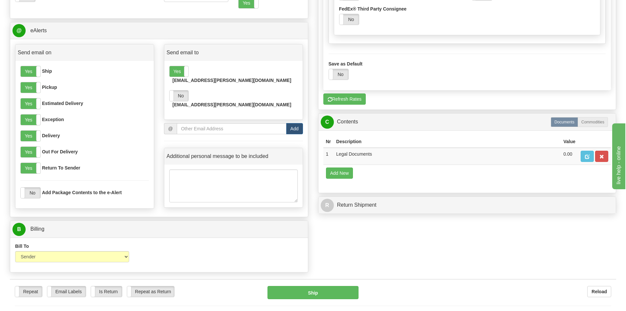
scroll to position [460, 0]
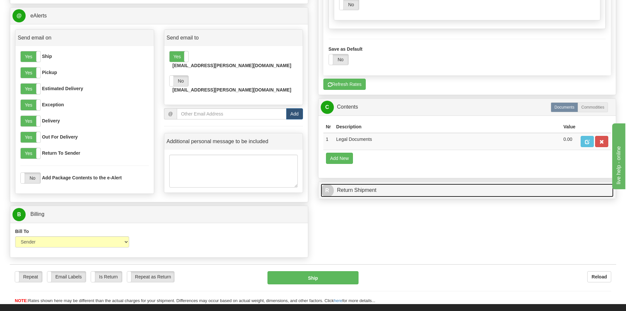
click at [356, 188] on link "R Return Shipment" at bounding box center [467, 189] width 293 height 13
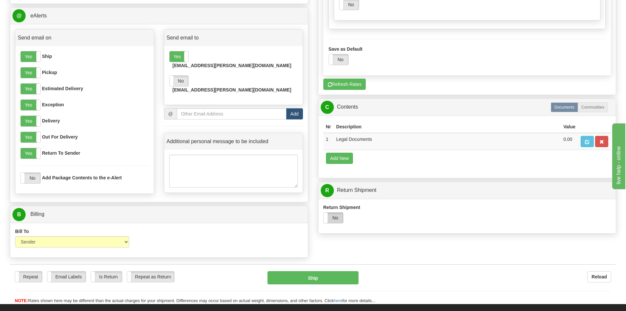
click at [336, 217] on label "No" at bounding box center [334, 217] width 20 height 11
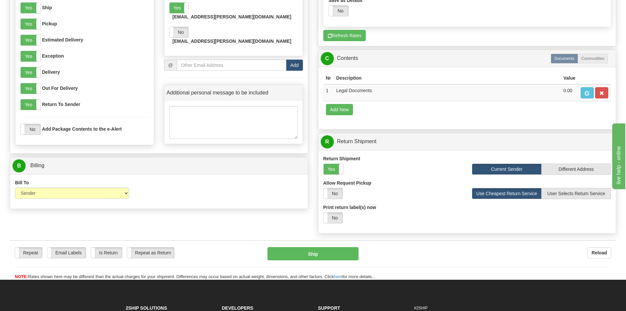
scroll to position [526, 0]
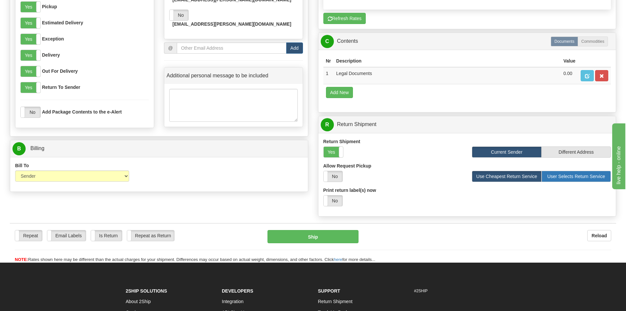
click at [576, 176] on label "User Selects Return Service" at bounding box center [576, 176] width 69 height 11
radio input "true"
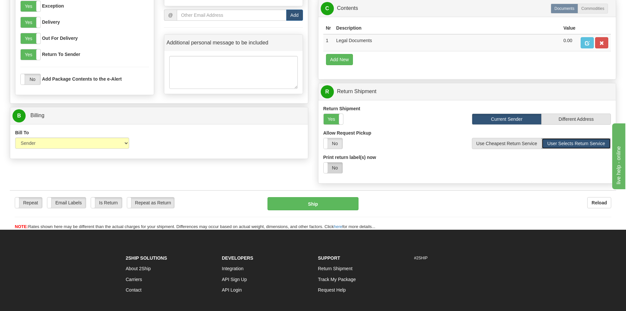
click at [337, 167] on label "No" at bounding box center [333, 167] width 19 height 11
select select "1"
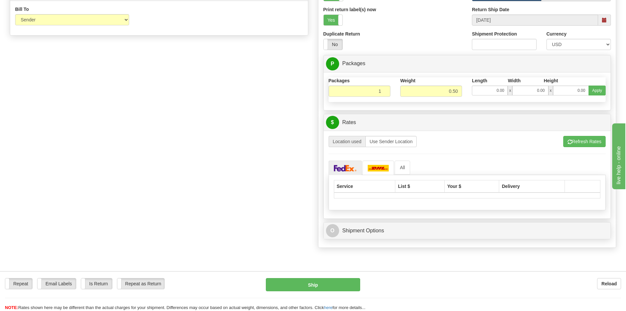
scroll to position [690, 0]
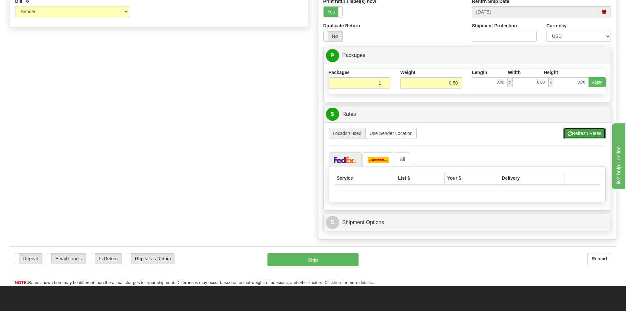
click at [584, 132] on button "Refresh Rates" at bounding box center [584, 133] width 42 height 11
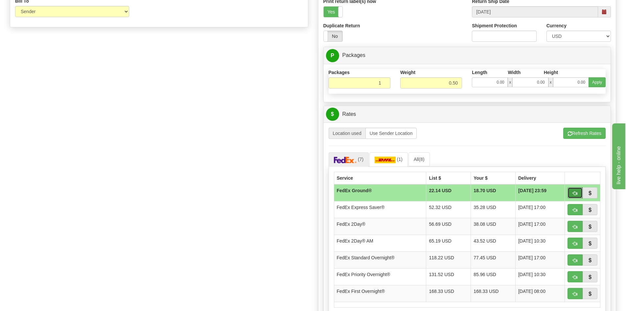
click at [578, 192] on button "button" at bounding box center [575, 192] width 15 height 11
type input "92"
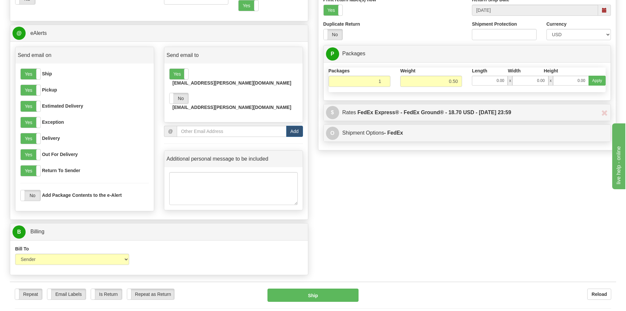
scroll to position [458, 0]
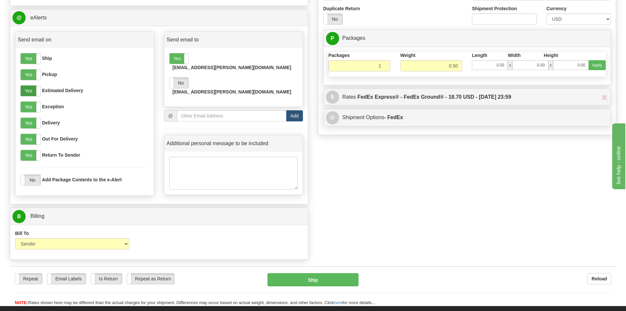
click at [27, 90] on label "Yes" at bounding box center [31, 90] width 20 height 11
click at [28, 138] on label "Yes" at bounding box center [31, 139] width 20 height 11
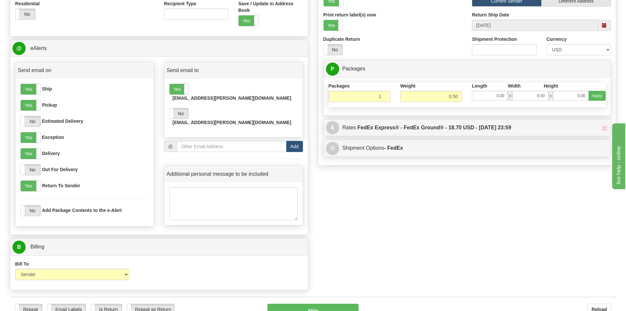
scroll to position [425, 0]
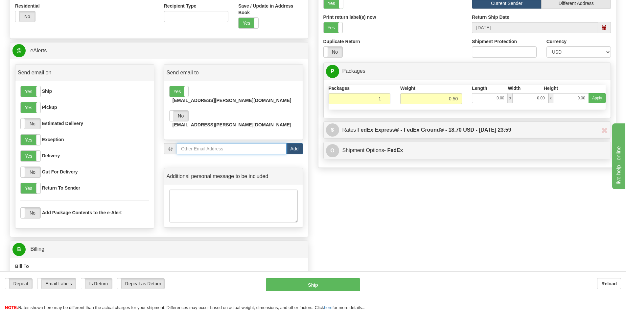
click at [216, 143] on input "email" at bounding box center [232, 148] width 110 height 11
type input "[EMAIL_ADDRESS][PERSON_NAME][DOMAIN_NAME]"
click at [299, 143] on button "Add" at bounding box center [294, 148] width 17 height 11
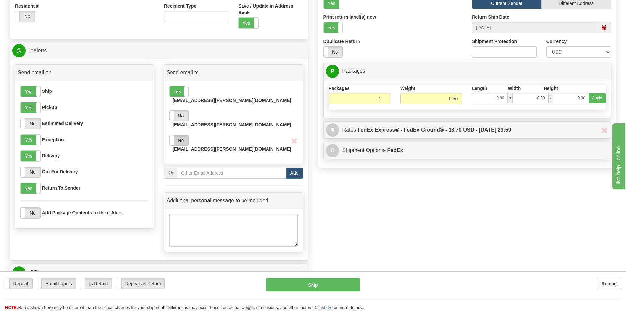
click at [183, 135] on label "No" at bounding box center [179, 140] width 19 height 11
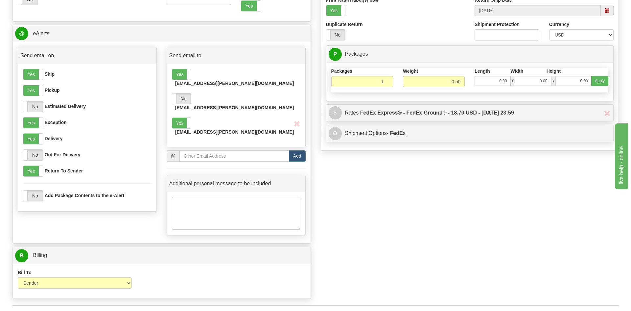
scroll to position [491, 0]
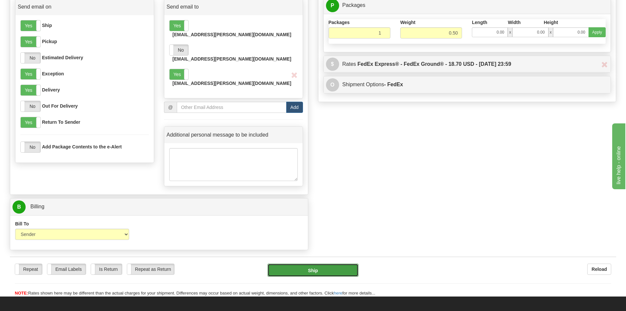
click at [309, 263] on button "Ship" at bounding box center [312, 269] width 91 height 13
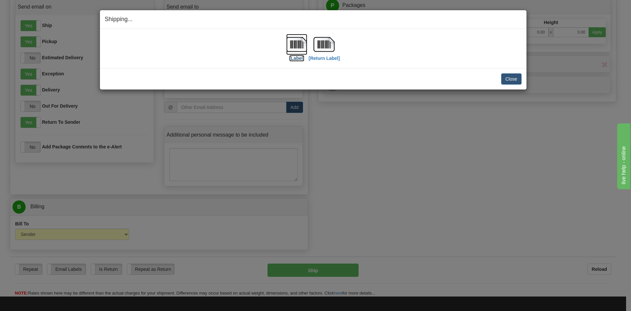
click at [298, 45] on img at bounding box center [296, 44] width 21 height 21
click at [328, 49] on img at bounding box center [323, 44] width 21 height 21
